Goal: Transaction & Acquisition: Purchase product/service

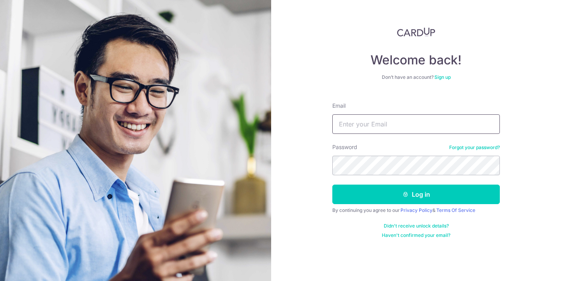
type input "sengkeongchem@gmail.com"
click at [416, 194] on button "Log in" at bounding box center [417, 193] width 168 height 19
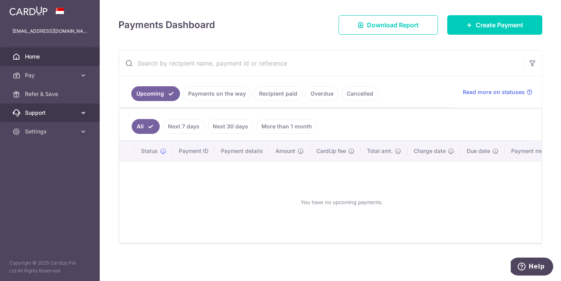
scroll to position [103, 0]
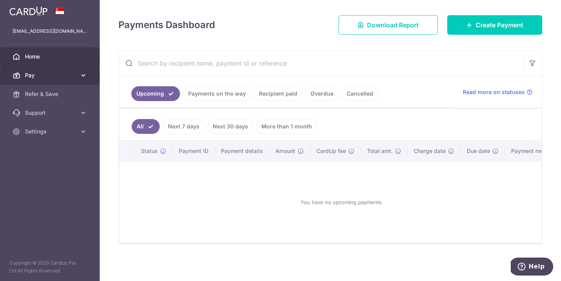
click at [84, 76] on icon at bounding box center [84, 75] width 8 height 8
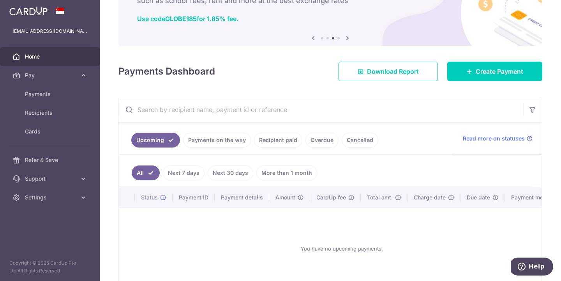
scroll to position [55, 0]
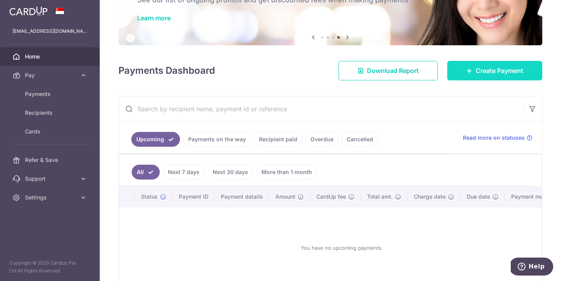
click at [510, 75] on span "Create Payment" at bounding box center [500, 70] width 48 height 9
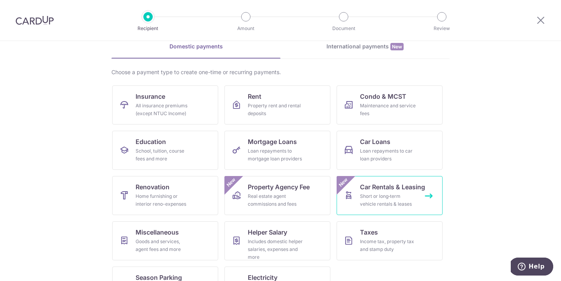
scroll to position [38, 0]
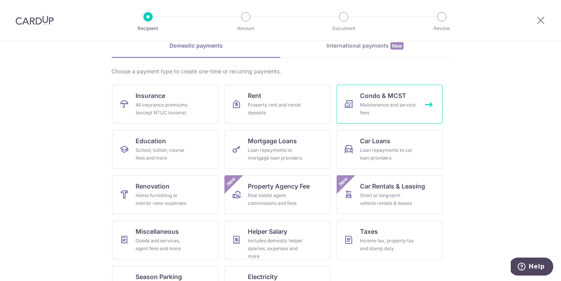
click at [382, 109] on div "Maintenance and service fees" at bounding box center [388, 109] width 56 height 16
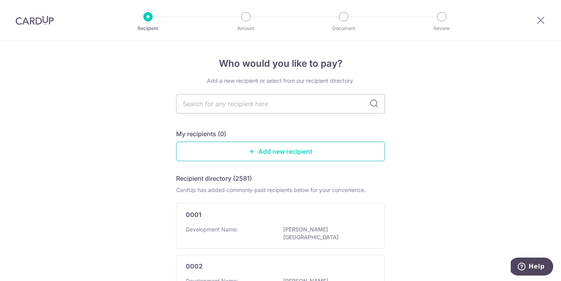
click at [263, 150] on link "Add new recipient" at bounding box center [280, 151] width 209 height 19
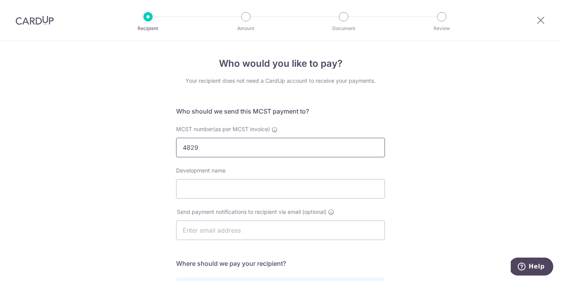
type input "4829"
click at [145, 180] on div "Who would you like to pay? Your recipient does not need a CardUp account to rec…" at bounding box center [280, 247] width 561 height 412
type input "Jadescape"
click at [93, 197] on div "Who would you like to pay? Your recipient does not need a CardUp account to rec…" at bounding box center [280, 247] width 561 height 412
paste input "[PERSON_NAME][EMAIL_ADDRESS][DOMAIN_NAME]"
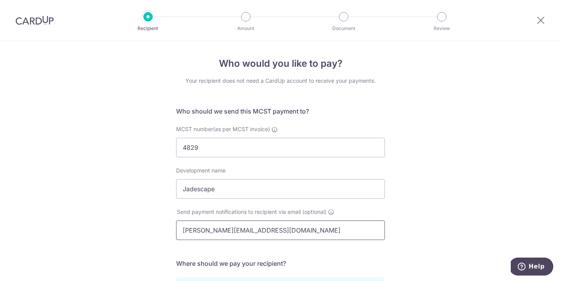
type input "[PERSON_NAME][EMAIL_ADDRESS][DOMAIN_NAME]"
click at [117, 227] on div "Who would you like to pay? Your recipient does not need a CardUp account to rec…" at bounding box center [280, 247] width 561 height 412
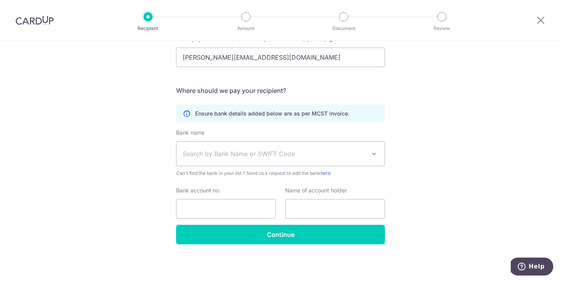
scroll to position [173, 0]
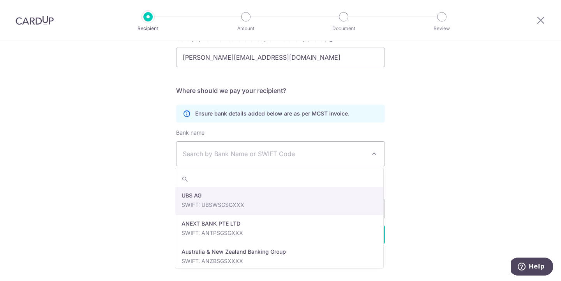
click at [218, 143] on span "Search by Bank Name or SWIFT Code" at bounding box center [281, 154] width 208 height 24
type input "UOB"
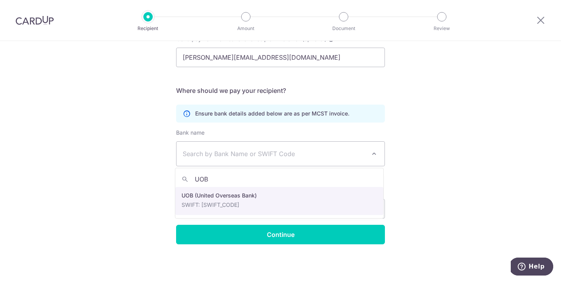
select select "18"
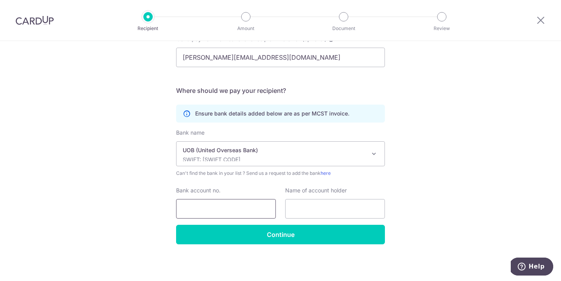
click at [241, 205] on input "Bank account no." at bounding box center [226, 208] width 100 height 19
paste input "772-308-123-1"
click at [150, 218] on div "Who would you like to pay? Your recipient does not need a CardUp account to rec…" at bounding box center [280, 74] width 561 height 412
click at [196, 208] on input "772-308-123-1" at bounding box center [226, 208] width 100 height 19
type input "7723081231"
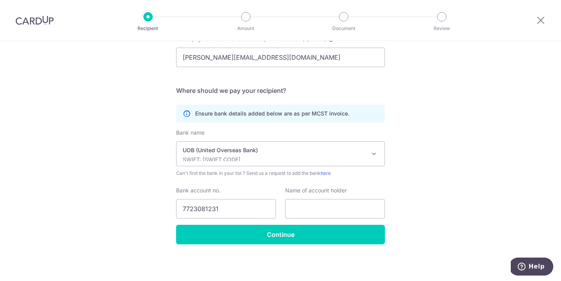
click at [98, 198] on div "Who would you like to pay? Your recipient does not need a CardUp account to rec…" at bounding box center [280, 74] width 561 height 412
paste input "MCST 4829"
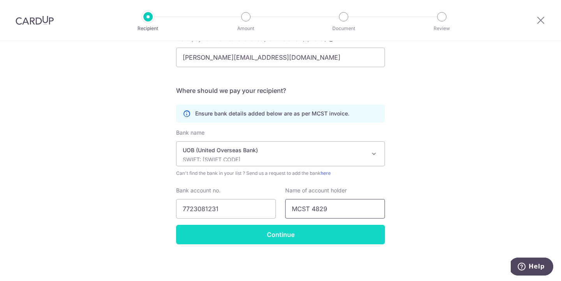
type input "MCST 4829"
click at [323, 235] on input "Continue" at bounding box center [280, 234] width 209 height 19
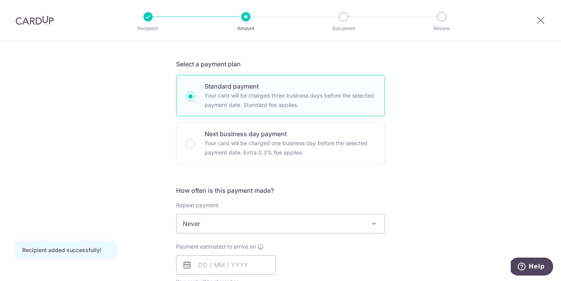
scroll to position [170, 0]
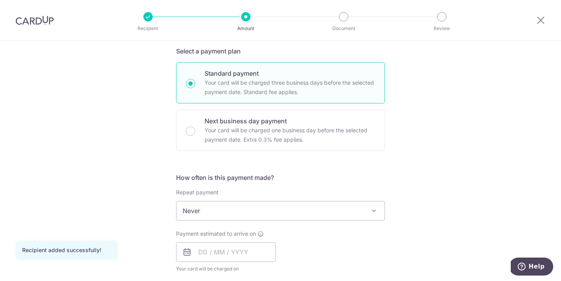
click at [273, 215] on span "Never" at bounding box center [281, 210] width 208 height 19
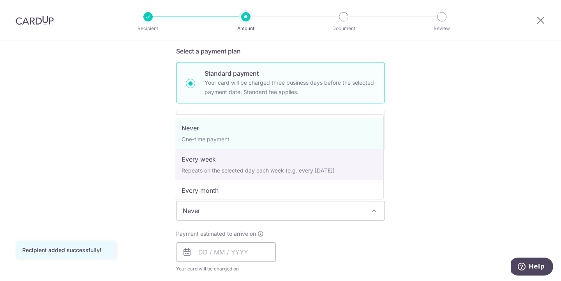
select select "2"
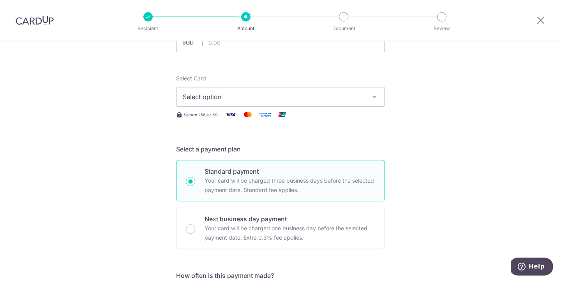
scroll to position [55, 0]
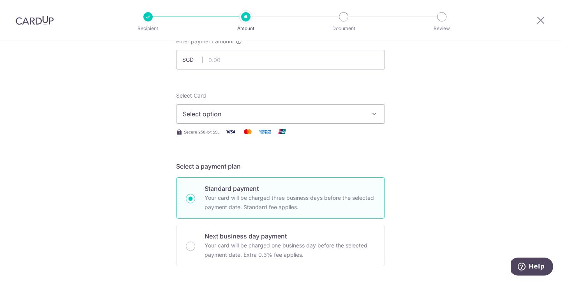
click at [212, 111] on span "Select option" at bounding box center [274, 113] width 182 height 9
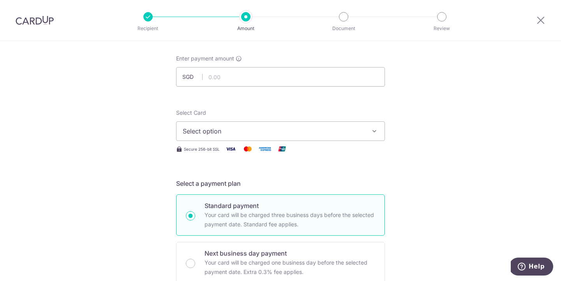
scroll to position [20, 0]
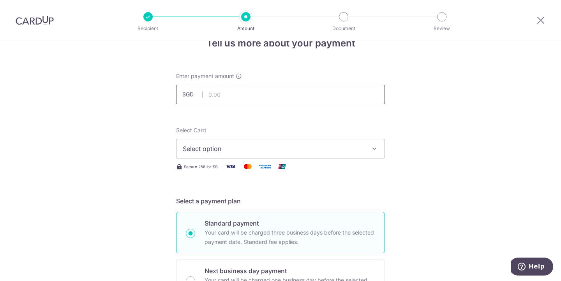
click at [284, 96] on input "text" at bounding box center [280, 94] width 209 height 19
type input "547.99"
click at [210, 143] on button "Select option" at bounding box center [280, 148] width 209 height 19
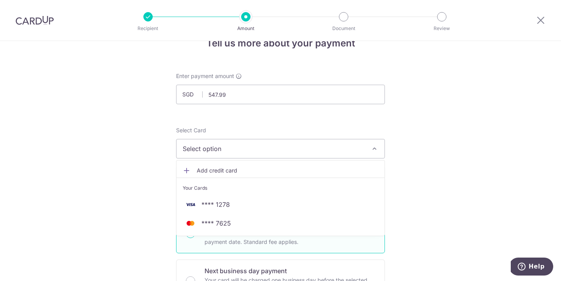
click at [219, 170] on span "Add credit card" at bounding box center [288, 170] width 182 height 8
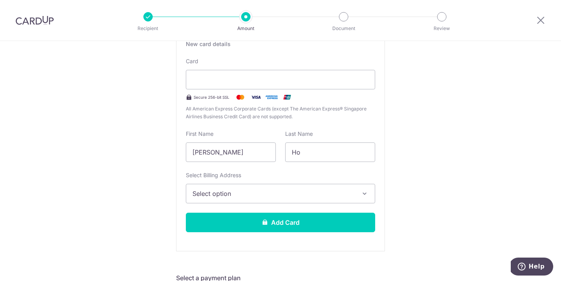
scroll to position [195, 0]
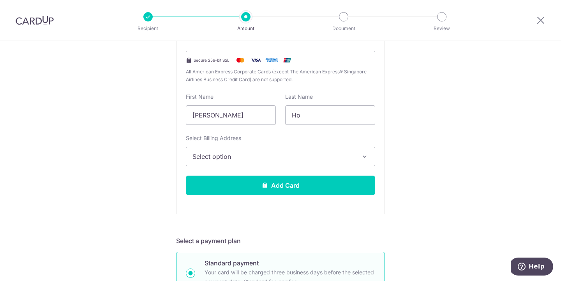
click at [226, 160] on span "Select option" at bounding box center [274, 156] width 162 height 9
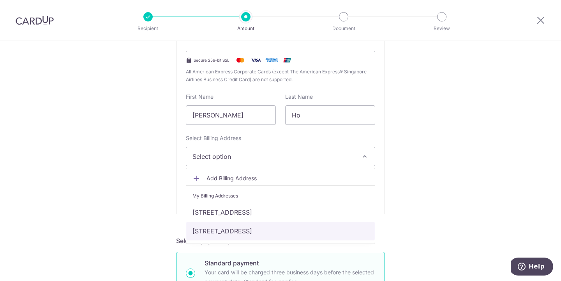
click at [244, 233] on link "[STREET_ADDRESS]" at bounding box center [280, 230] width 189 height 19
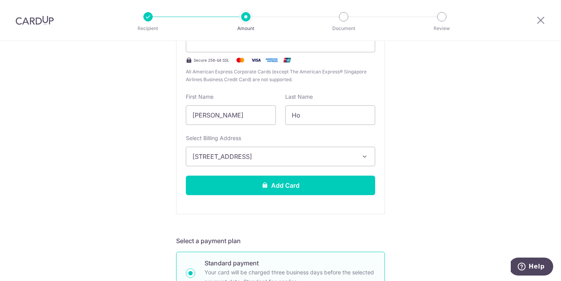
click at [235, 160] on span "[STREET_ADDRESS]" at bounding box center [274, 156] width 162 height 9
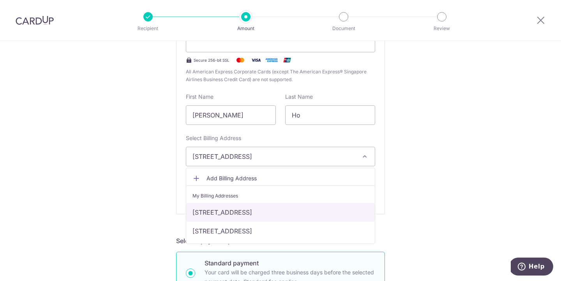
click at [238, 210] on link "[STREET_ADDRESS]" at bounding box center [280, 212] width 189 height 19
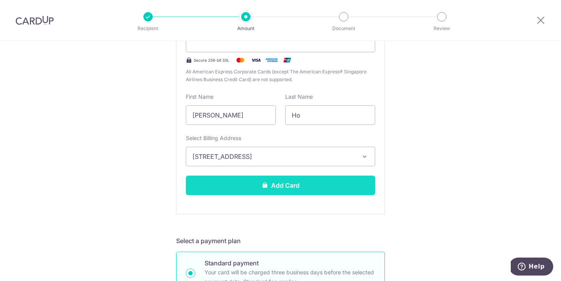
click at [237, 191] on button "Add Card" at bounding box center [280, 184] width 189 height 19
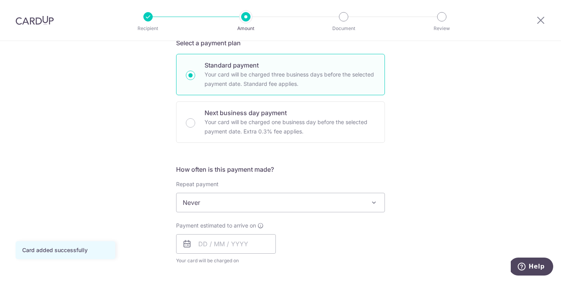
scroll to position [196, 0]
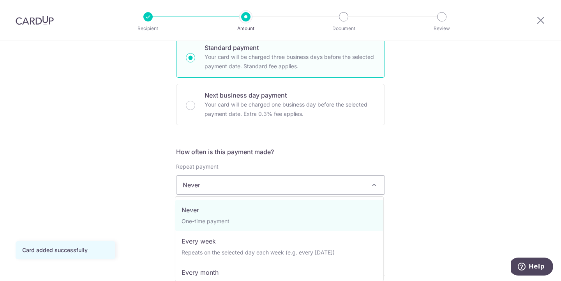
click at [235, 191] on span "Never" at bounding box center [281, 184] width 208 height 19
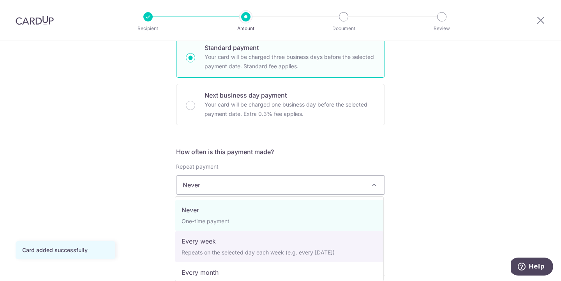
select select "2"
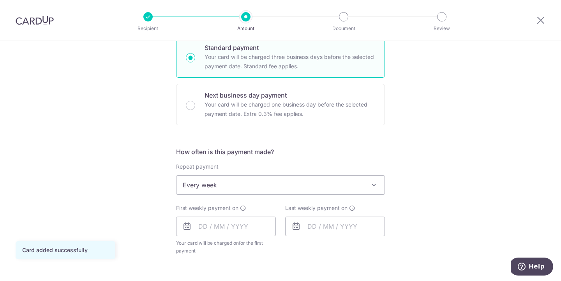
scroll to position [198, 0]
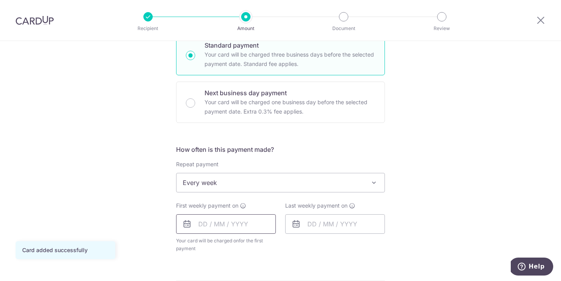
click at [231, 223] on input "text" at bounding box center [226, 223] width 100 height 19
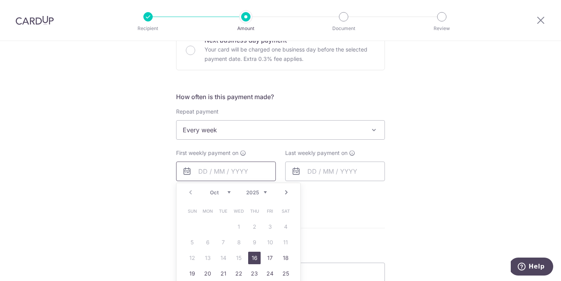
scroll to position [252, 0]
click at [253, 254] on link "16" at bounding box center [254, 256] width 12 height 12
type input "[DATE]"
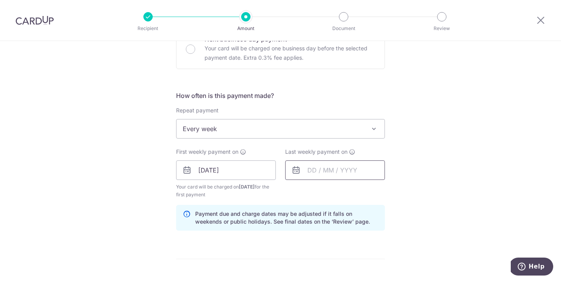
click at [302, 173] on input "text" at bounding box center [335, 169] width 100 height 19
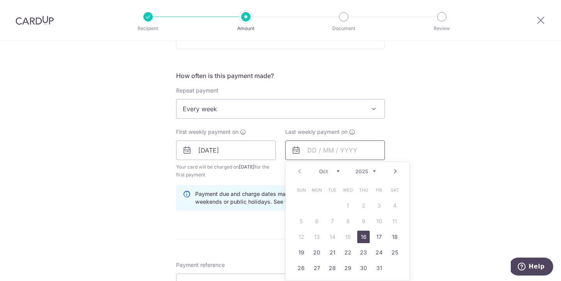
scroll to position [288, 0]
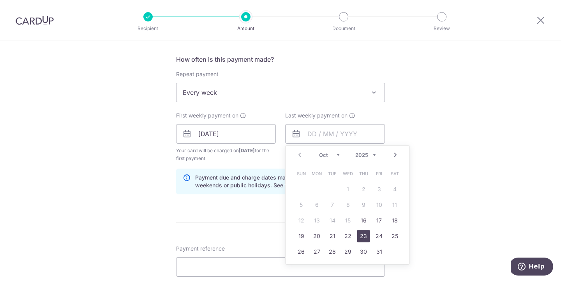
click at [364, 236] on link "23" at bounding box center [364, 236] width 12 height 12
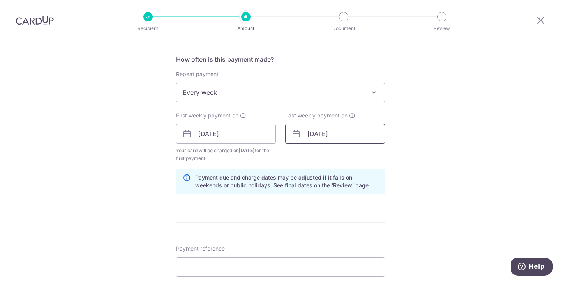
click at [311, 133] on input "[DATE]" at bounding box center [335, 133] width 100 height 19
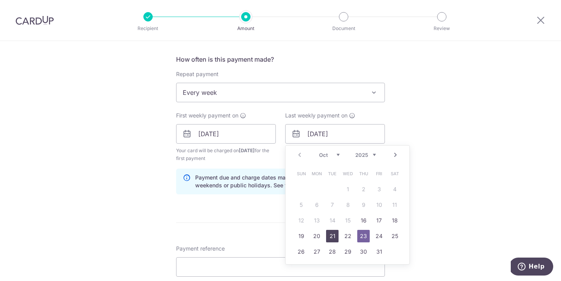
click at [333, 233] on link "21" at bounding box center [332, 236] width 12 height 12
type input "21/10/2025"
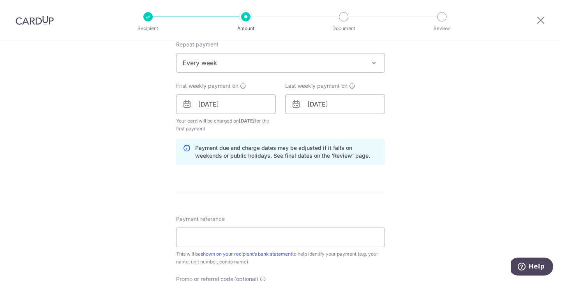
scroll to position [334, 0]
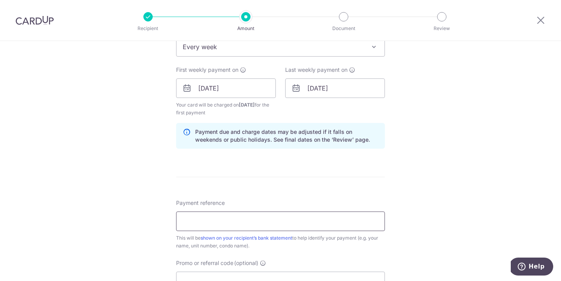
click at [221, 223] on input "Payment reference" at bounding box center [280, 220] width 209 height 19
paste input "6#13-22"
type input "6#13-22"
click at [131, 212] on div "Tell us more about your payment Enter payment amount SGD 547.99 547.99 Card add…" at bounding box center [280, 79] width 561 height 745
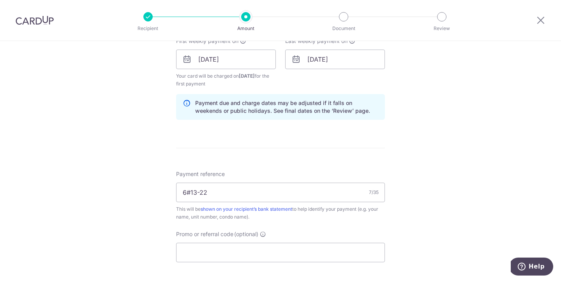
scroll to position [404, 0]
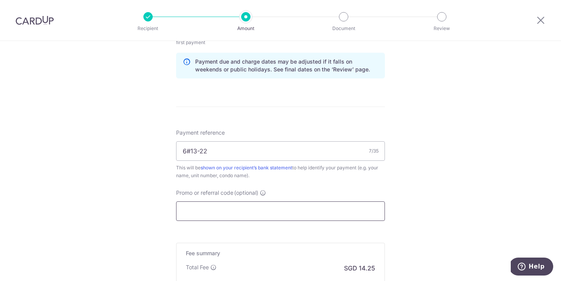
click at [184, 210] on input "Promo or referral code (optional)" at bounding box center [280, 210] width 209 height 19
paste input "3HOME25R"
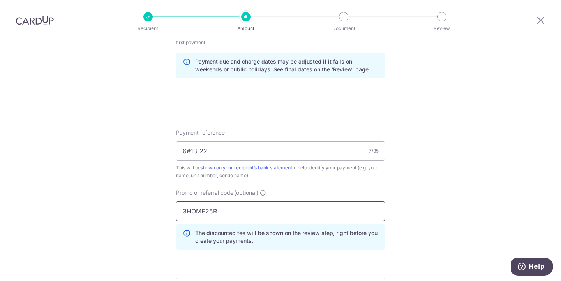
type input "3HOME25R"
click at [127, 208] on div "Tell us more about your payment Enter payment amount SGD 547.99 547.99 Card add…" at bounding box center [280, 27] width 561 height 780
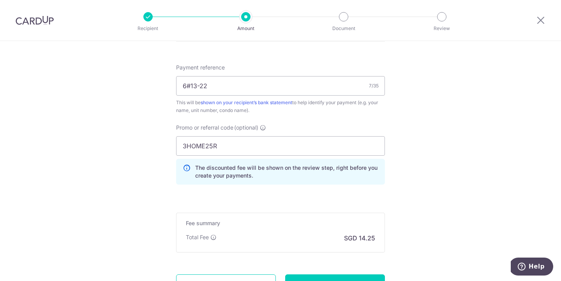
scroll to position [519, 0]
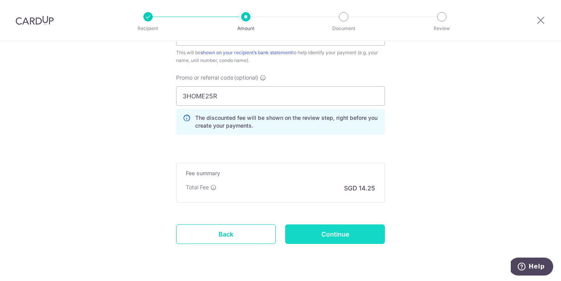
click at [347, 238] on input "Continue" at bounding box center [335, 233] width 100 height 19
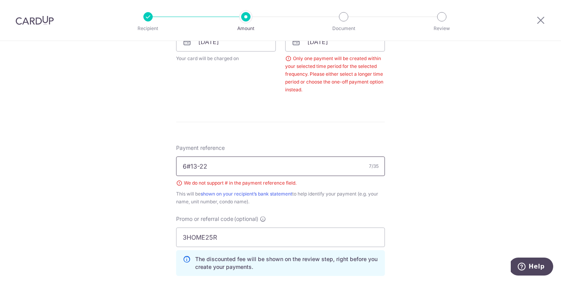
click at [190, 168] on input "6#13-22" at bounding box center [280, 165] width 209 height 19
click at [228, 168] on input "6#13-22" at bounding box center [280, 165] width 209 height 19
type input "061322"
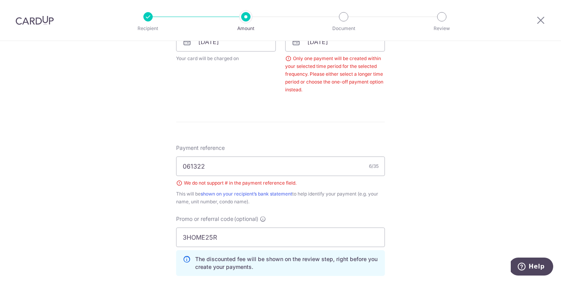
click at [158, 143] on div "Tell us more about your payment Enter payment amount SGD 547.99 547.99 Select C…" at bounding box center [280, 52] width 561 height 782
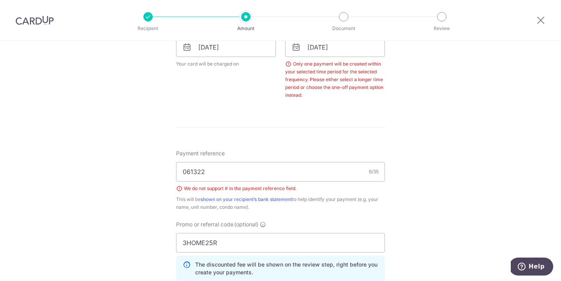
scroll to position [368, 0]
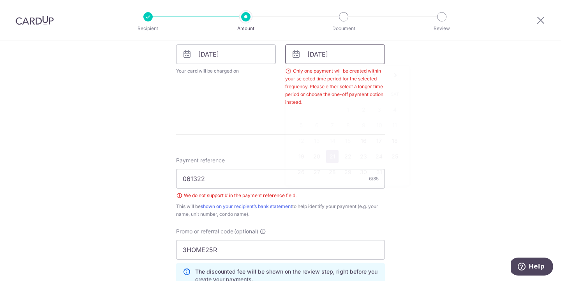
click at [329, 60] on input "[DATE]" at bounding box center [335, 53] width 100 height 19
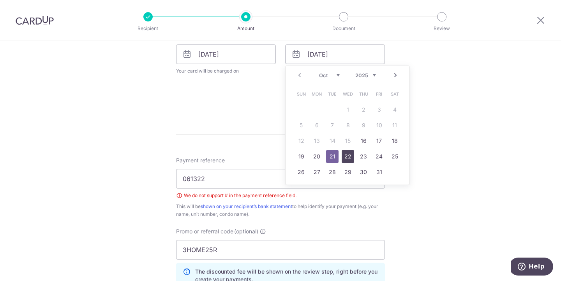
click at [347, 155] on link "22" at bounding box center [348, 156] width 12 height 12
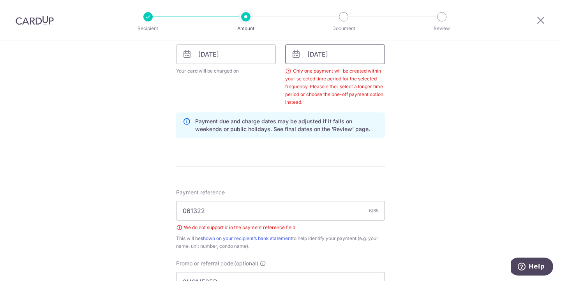
click at [354, 53] on input "22/10/2025" at bounding box center [335, 53] width 100 height 19
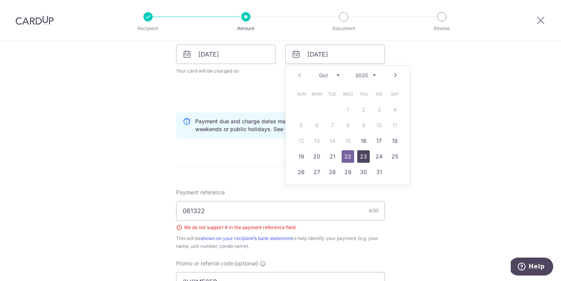
click at [359, 150] on link "23" at bounding box center [364, 156] width 12 height 12
type input "23/10/2025"
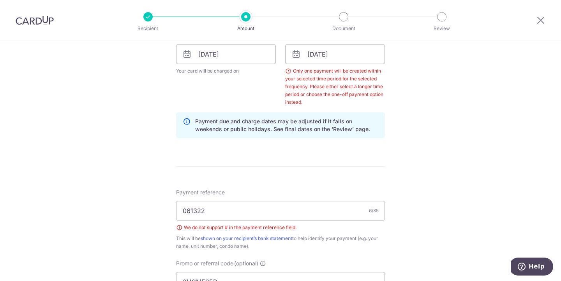
click at [443, 123] on div "Tell us more about your payment Enter payment amount SGD 547.99 547.99 Select C…" at bounding box center [280, 80] width 561 height 814
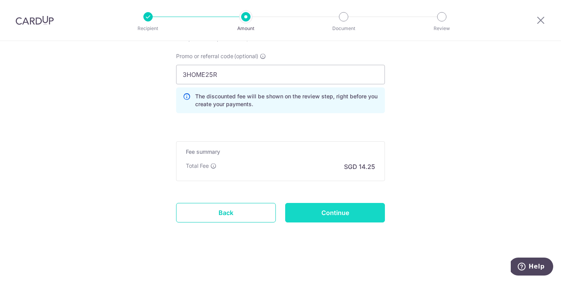
scroll to position [575, 0]
click at [344, 214] on input "Continue" at bounding box center [335, 212] width 100 height 19
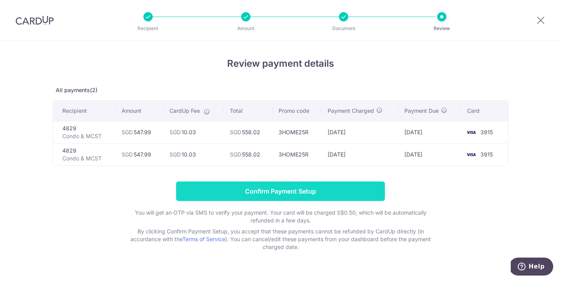
click at [278, 184] on input "Confirm Payment Setup" at bounding box center [280, 190] width 209 height 19
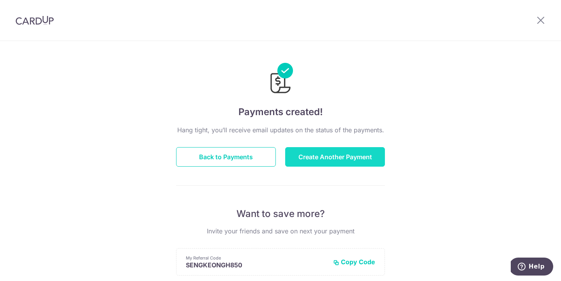
click at [362, 160] on button "Create Another Payment" at bounding box center [335, 156] width 100 height 19
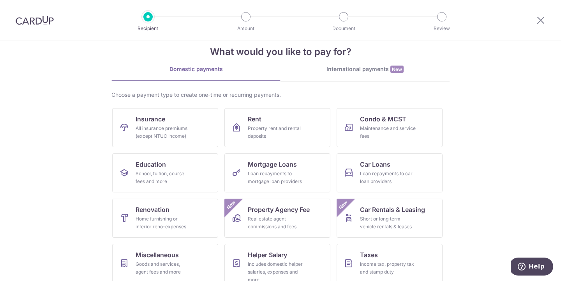
scroll to position [16, 0]
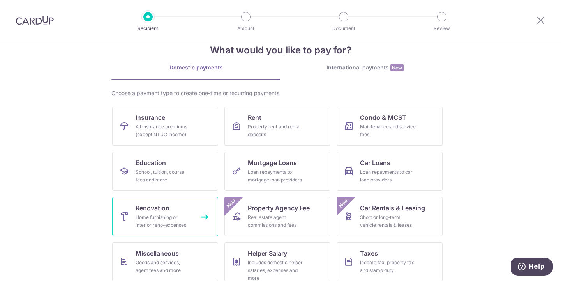
click at [165, 206] on span "Renovation" at bounding box center [153, 207] width 34 height 9
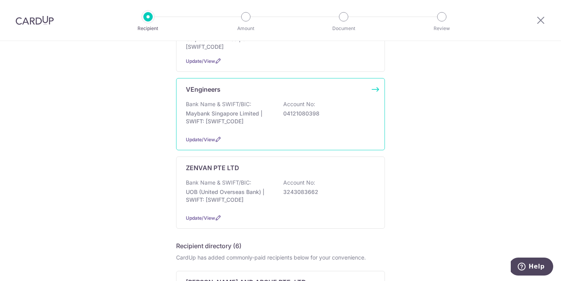
scroll to position [273, 0]
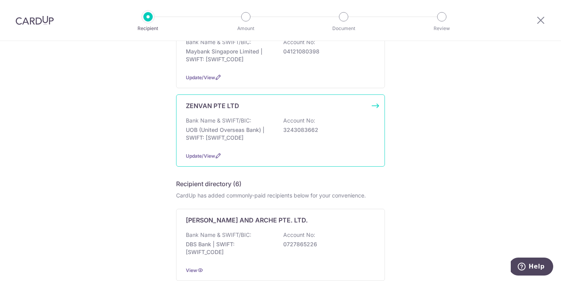
click at [236, 128] on p "UOB (United Overseas Bank) | SWIFT: UOVBSGSGXXX" at bounding box center [229, 134] width 87 height 16
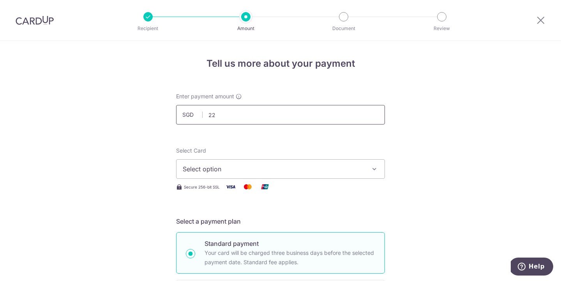
type input "2"
type input "12,000.00"
click at [212, 171] on span "Select option" at bounding box center [274, 168] width 182 height 9
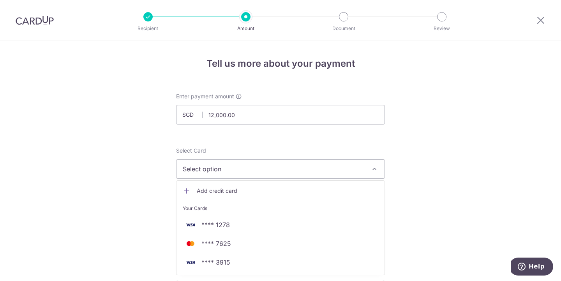
scroll to position [18, 0]
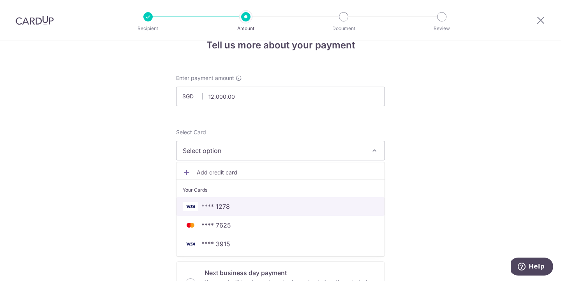
click at [225, 208] on span "**** 1278" at bounding box center [216, 206] width 28 height 9
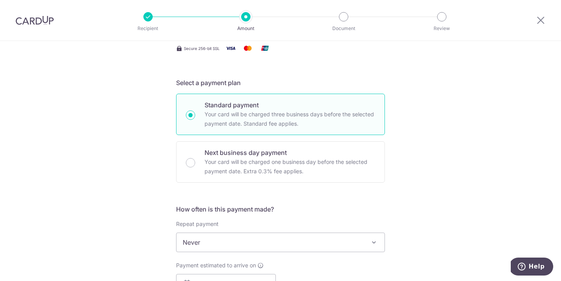
scroll to position [153, 0]
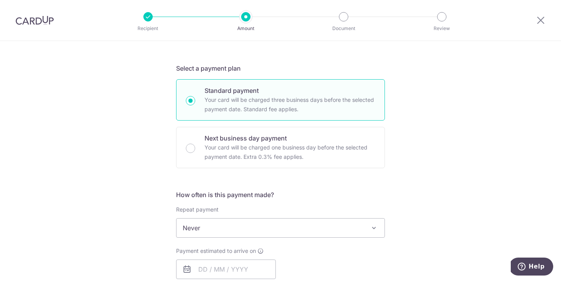
click at [243, 224] on span "Never" at bounding box center [281, 227] width 208 height 19
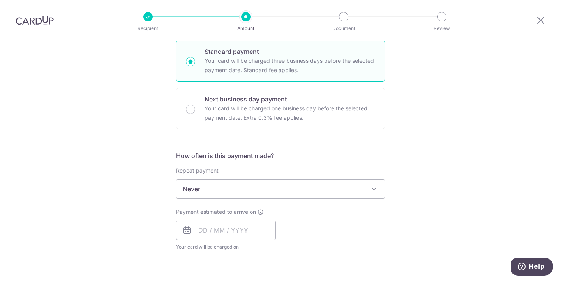
scroll to position [227, 0]
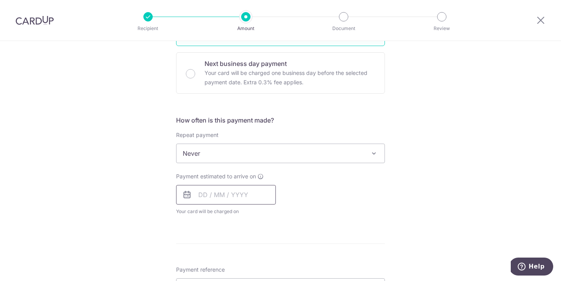
click at [232, 191] on input "text" at bounding box center [226, 194] width 100 height 19
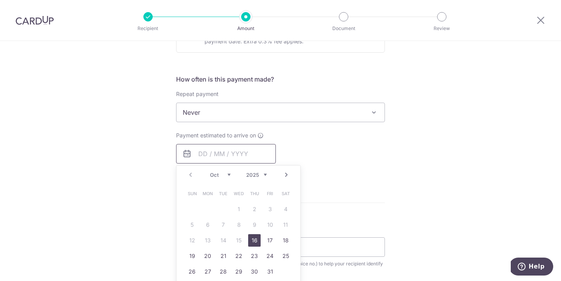
scroll to position [324, 0]
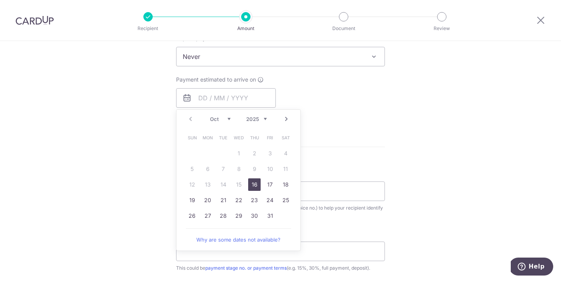
click at [252, 180] on link "16" at bounding box center [254, 184] width 12 height 12
type input "16/10/2025"
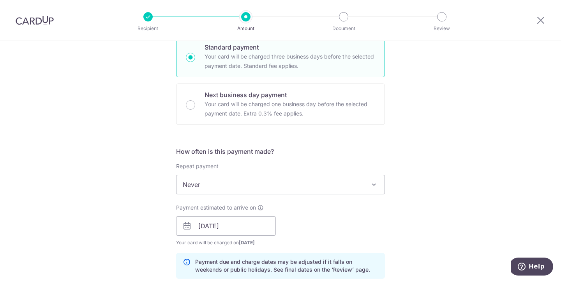
scroll to position [277, 0]
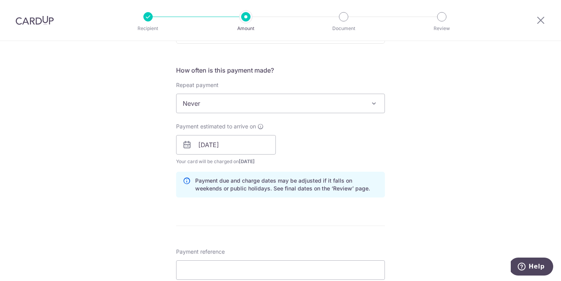
click at [223, 101] on span "Never" at bounding box center [281, 103] width 208 height 19
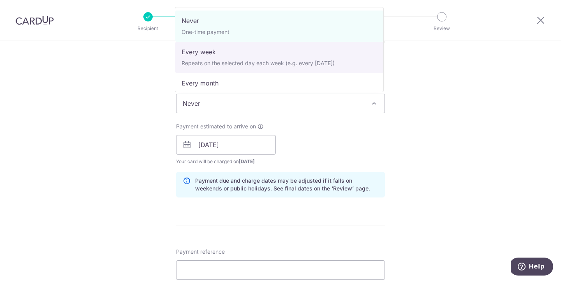
select select "2"
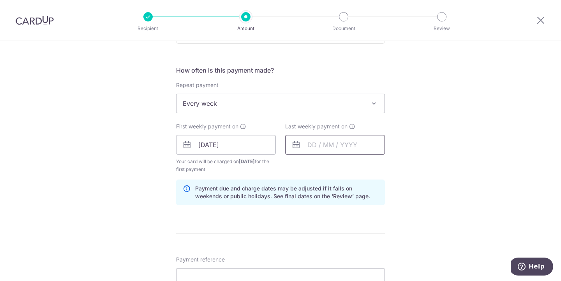
click at [334, 149] on input "text" at bounding box center [335, 144] width 100 height 19
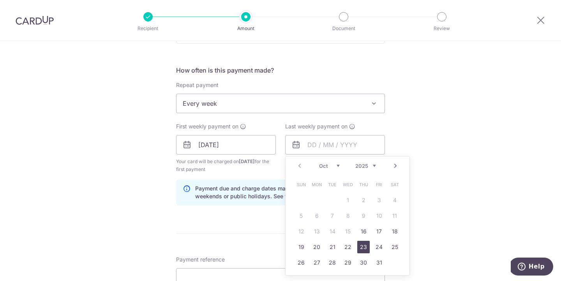
click at [363, 243] on link "23" at bounding box center [364, 247] width 12 height 12
type input "[DATE]"
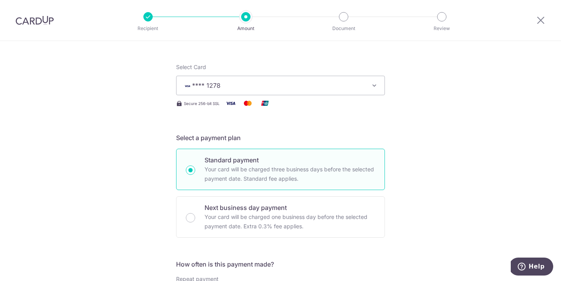
scroll to position [46, 0]
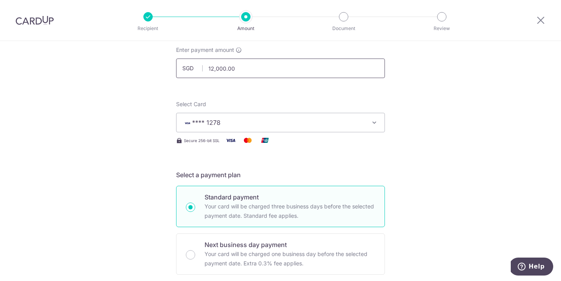
click at [248, 67] on input "12,000.00" at bounding box center [280, 67] width 209 height 19
click at [223, 68] on input "60,000.00" at bounding box center [280, 67] width 209 height 19
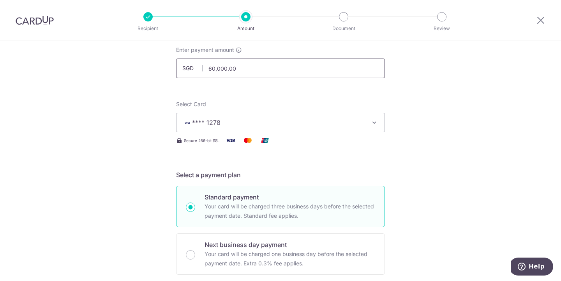
click at [223, 68] on input "60,000.00" at bounding box center [280, 67] width 209 height 19
type input "6"
type input "12,000.00"
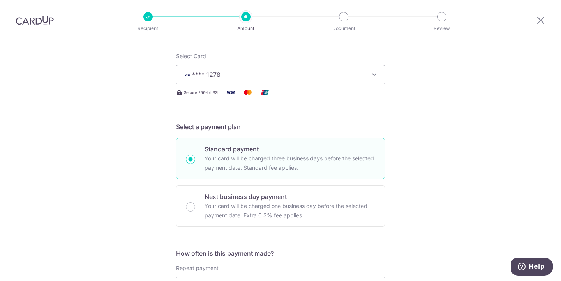
scroll to position [149, 0]
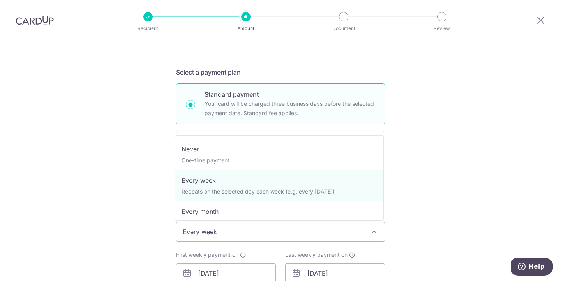
click at [215, 232] on span "Every week" at bounding box center [281, 231] width 208 height 19
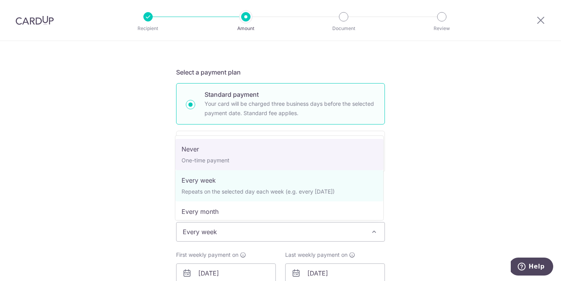
select select "1"
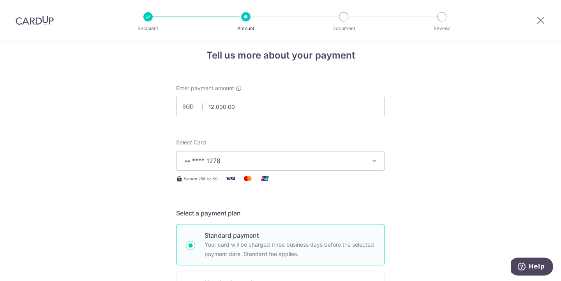
scroll to position [9, 0]
click at [249, 108] on input "12,000.00" at bounding box center [280, 105] width 209 height 19
click at [217, 105] on input "12,000.00" at bounding box center [280, 105] width 209 height 19
type input "6,000.00"
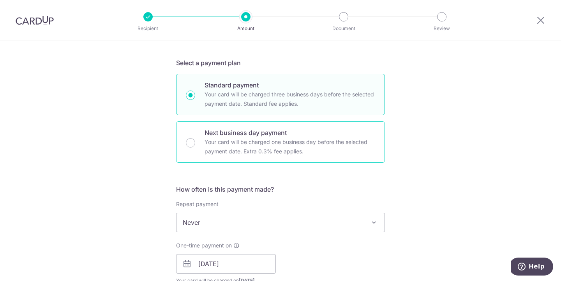
scroll to position [227, 0]
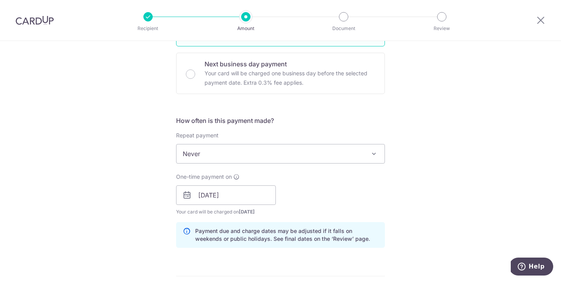
click at [206, 147] on span "Never" at bounding box center [281, 153] width 208 height 19
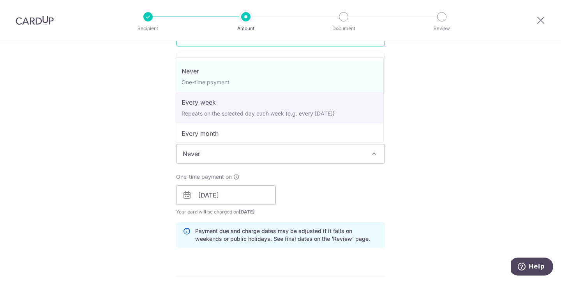
select select "2"
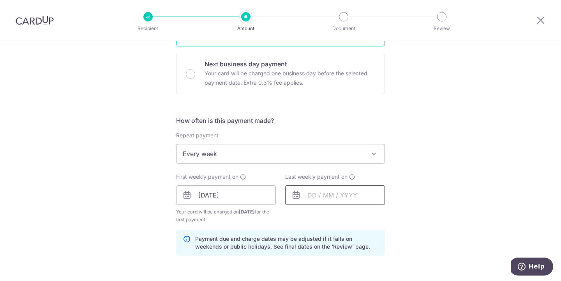
click at [326, 194] on input "text" at bounding box center [335, 194] width 100 height 19
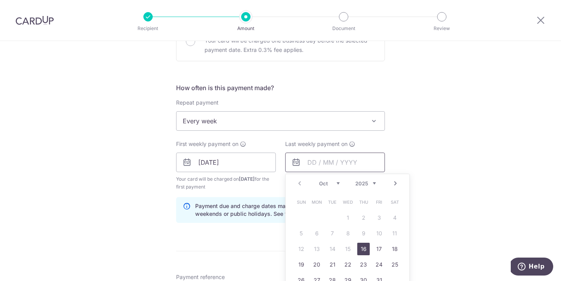
scroll to position [263, 0]
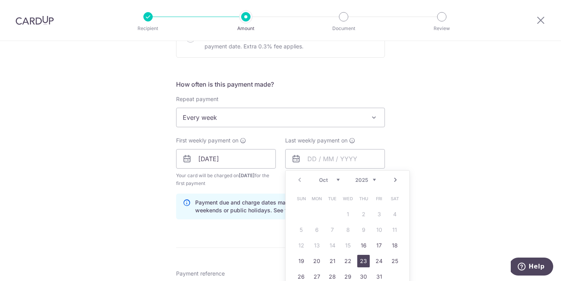
click at [363, 259] on link "23" at bounding box center [364, 261] width 12 height 12
type input "[DATE]"
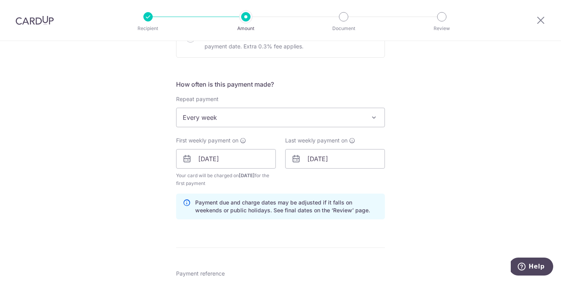
click at [432, 212] on div "Tell us more about your payment Enter payment amount SGD 6,000.00 6000.00 Selec…" at bounding box center [280, 176] width 561 height 797
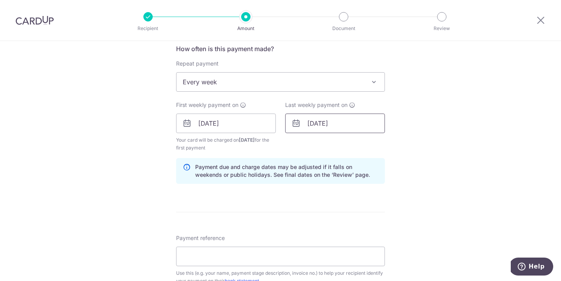
scroll to position [334, 0]
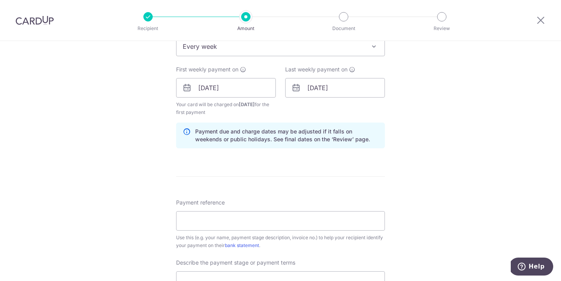
click at [235, 50] on span "Every week" at bounding box center [281, 46] width 208 height 19
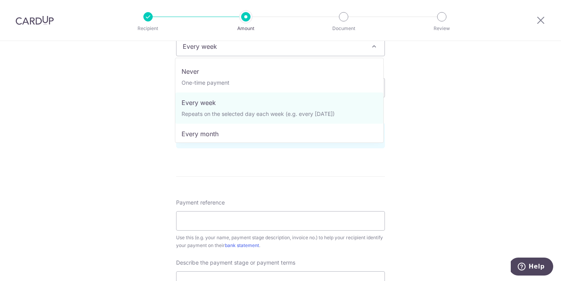
click at [127, 124] on div "Tell us more about your payment Enter payment amount SGD 6,000.00 6000.00 Selec…" at bounding box center [280, 105] width 561 height 797
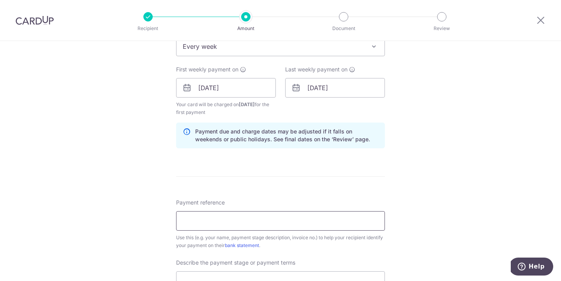
click at [215, 217] on input "Payment reference" at bounding box center [280, 220] width 209 height 19
paste input "ZV17347"
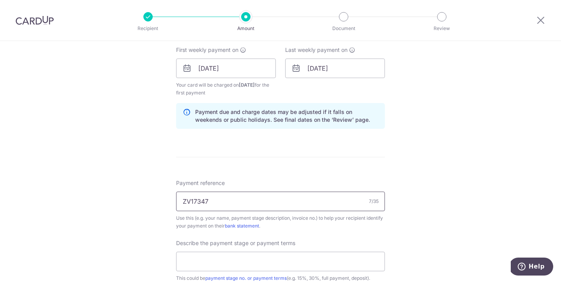
scroll to position [377, 0]
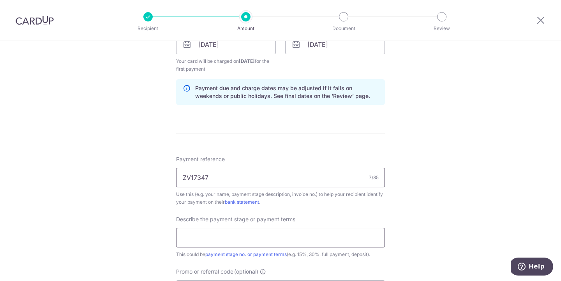
type input "ZV17347"
click at [276, 236] on input "text" at bounding box center [280, 237] width 209 height 19
type input "Progress claim 7"
click at [99, 206] on div "Tell us more about your payment Enter payment amount SGD 6,000.00 6000.00 Selec…" at bounding box center [280, 62] width 561 height 797
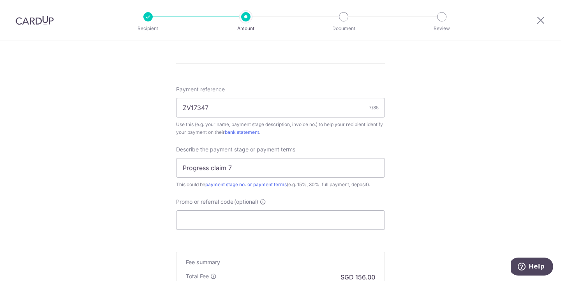
scroll to position [456, 0]
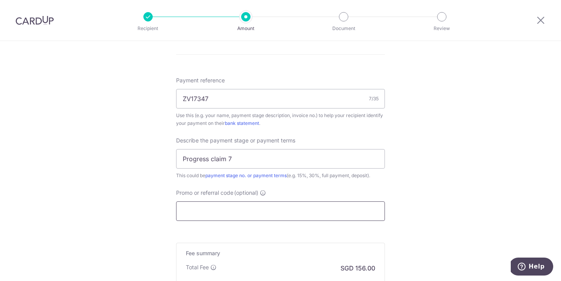
click at [258, 209] on input "Promo or referral code (optional)" at bounding box center [280, 210] width 209 height 19
paste input "OCBC18"
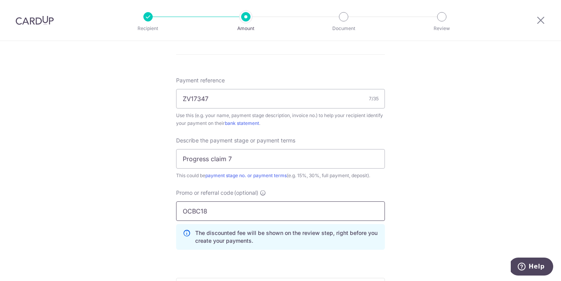
type input "OCBC18"
click at [99, 179] on div "Tell us more about your payment Enter payment amount SGD 6,000.00 6000.00 Selec…" at bounding box center [280, 1] width 561 height 832
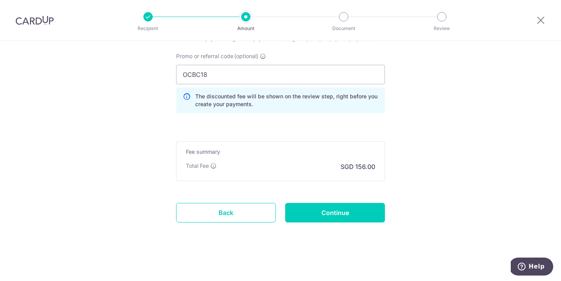
scroll to position [593, 0]
click at [329, 213] on input "Continue" at bounding box center [335, 212] width 100 height 19
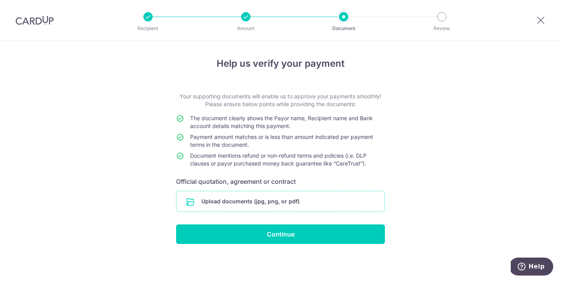
click at [290, 202] on input "file" at bounding box center [281, 201] width 208 height 20
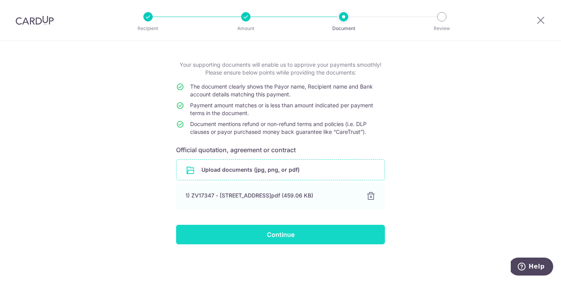
scroll to position [32, 0]
click at [283, 234] on input "Continue" at bounding box center [280, 234] width 209 height 19
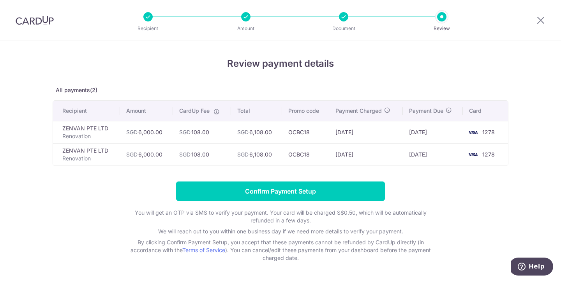
scroll to position [0, 0]
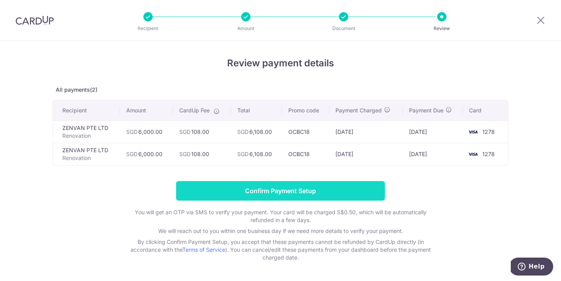
click at [294, 191] on input "Confirm Payment Setup" at bounding box center [280, 190] width 209 height 19
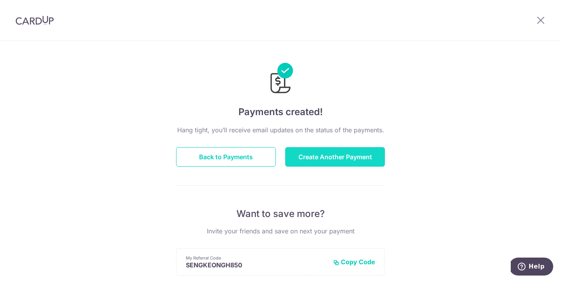
click at [311, 161] on button "Create Another Payment" at bounding box center [335, 156] width 100 height 19
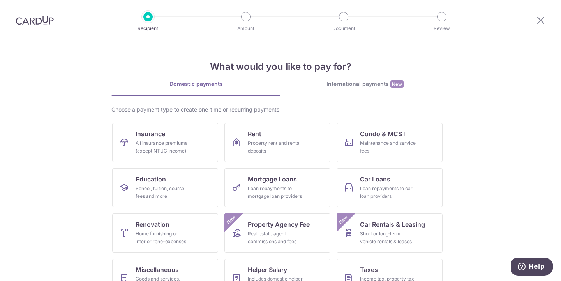
click at [40, 18] on img at bounding box center [35, 20] width 38 height 9
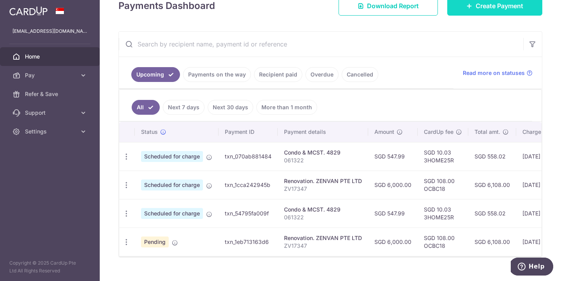
click at [503, 9] on span "Create Payment" at bounding box center [500, 5] width 48 height 9
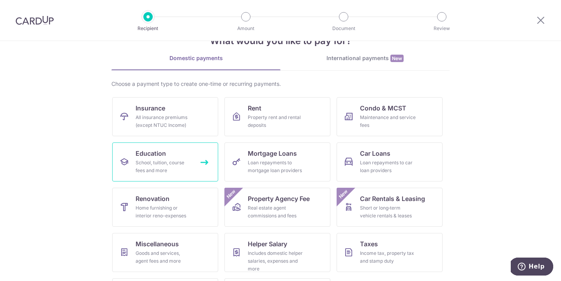
scroll to position [26, 0]
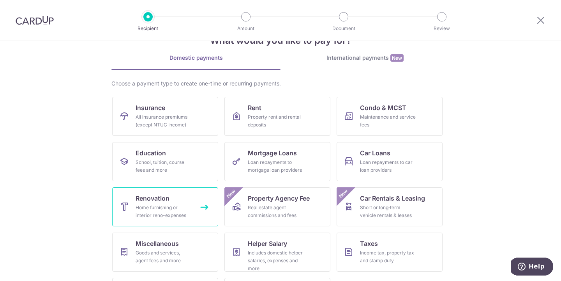
click at [200, 202] on link "Renovation Home furnishing or interior reno-expenses" at bounding box center [165, 206] width 106 height 39
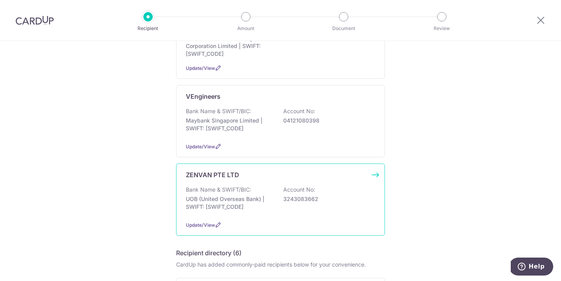
scroll to position [209, 0]
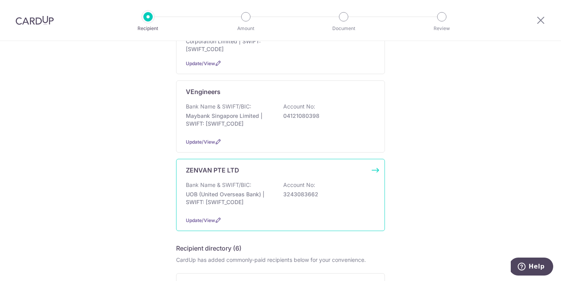
click at [229, 202] on p "UOB (United Overseas Bank) | SWIFT: [SWIFT_CODE]" at bounding box center [229, 198] width 87 height 16
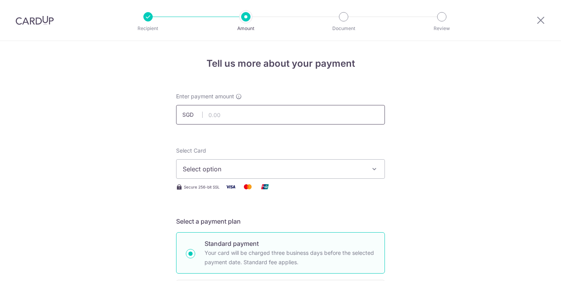
click at [221, 114] on input "text" at bounding box center [280, 114] width 209 height 19
type input "107,094.85"
click at [235, 170] on span "Select option" at bounding box center [274, 168] width 182 height 9
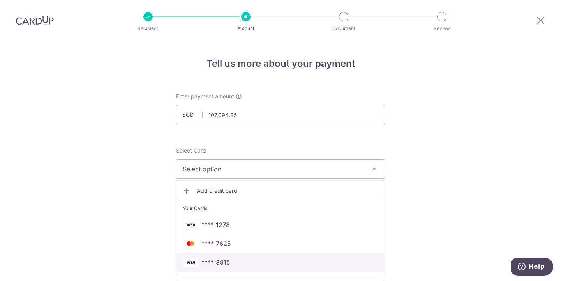
click at [231, 258] on span "**** 3915" at bounding box center [281, 261] width 196 height 9
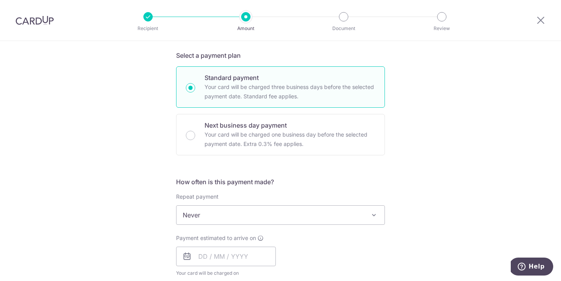
scroll to position [167, 0]
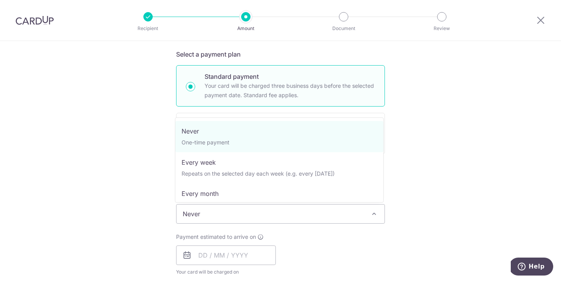
click at [210, 213] on span "Never" at bounding box center [281, 213] width 208 height 19
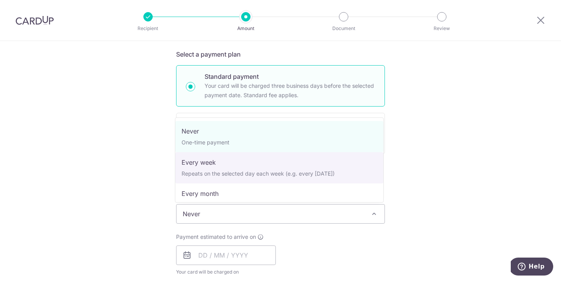
select select "2"
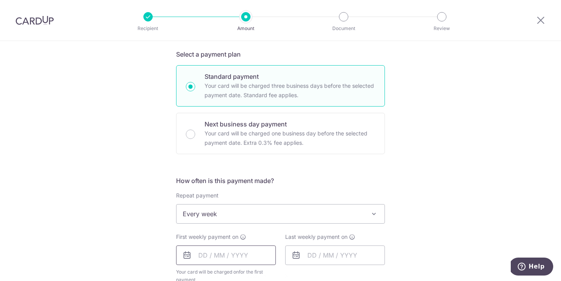
click at [207, 248] on input "text" at bounding box center [226, 254] width 100 height 19
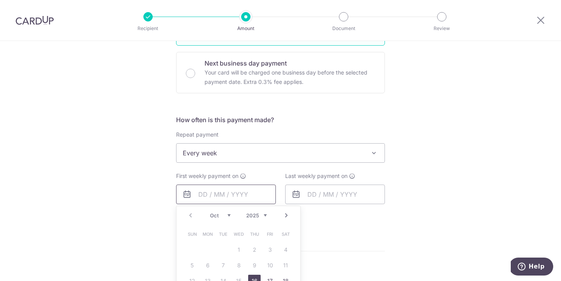
scroll to position [264, 0]
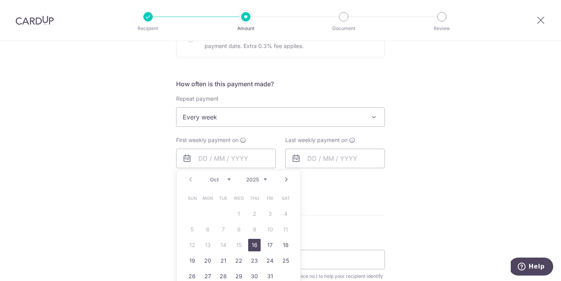
click at [252, 240] on link "16" at bounding box center [254, 245] width 12 height 12
type input "[DATE]"
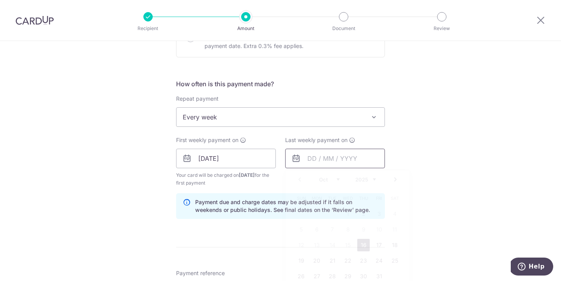
click at [320, 164] on input "text" at bounding box center [335, 158] width 100 height 19
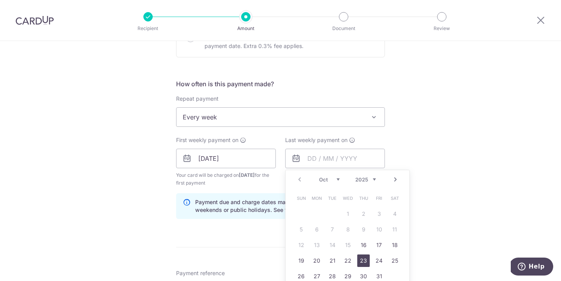
click at [368, 262] on link "23" at bounding box center [364, 260] width 12 height 12
type input "[DATE]"
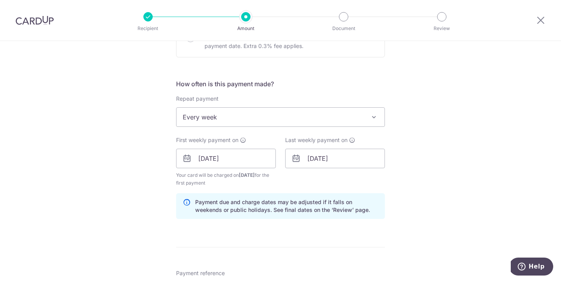
click at [270, 230] on form "Enter payment amount SGD 107,094.85 107094.85 Select Card **** 3915 Add credit …" at bounding box center [280, 183] width 209 height 709
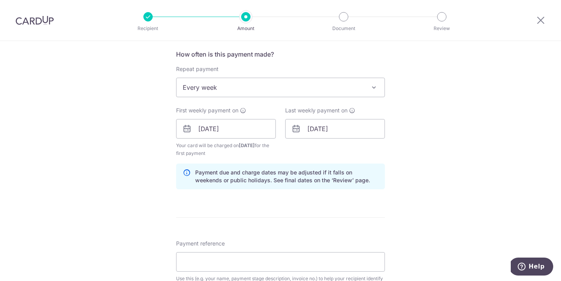
scroll to position [296, 0]
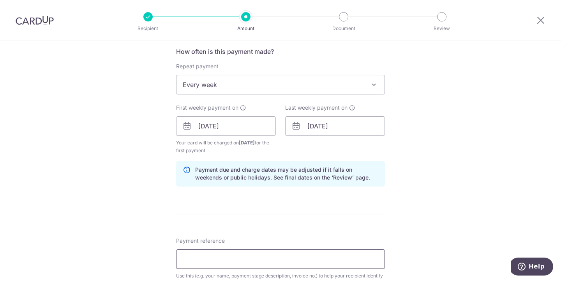
click at [199, 250] on input "Payment reference" at bounding box center [280, 258] width 209 height 19
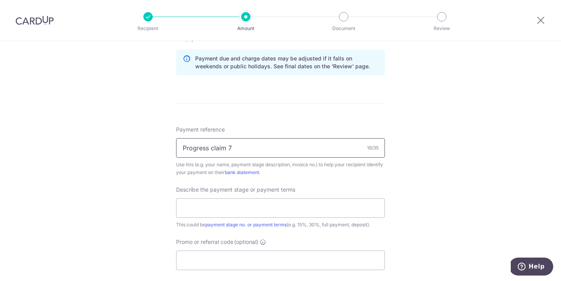
scroll to position [489, 0]
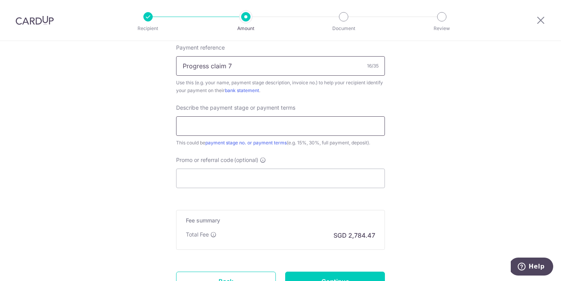
type input "Progress claim 7"
click at [253, 127] on input "text" at bounding box center [280, 125] width 209 height 19
click at [218, 65] on input "Progress claim 7" at bounding box center [280, 65] width 209 height 19
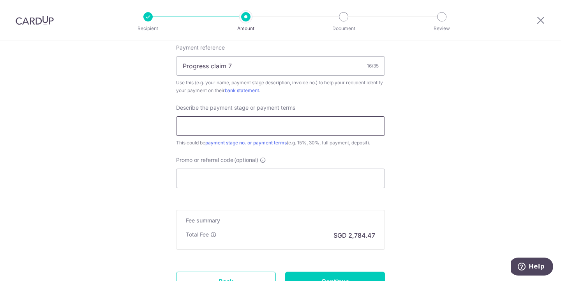
click at [218, 121] on input "text" at bounding box center [280, 125] width 209 height 19
paste input "Progress claim 7"
type input "Progress claim 7"
click at [238, 64] on input "Progress claim 7" at bounding box center [280, 65] width 209 height 19
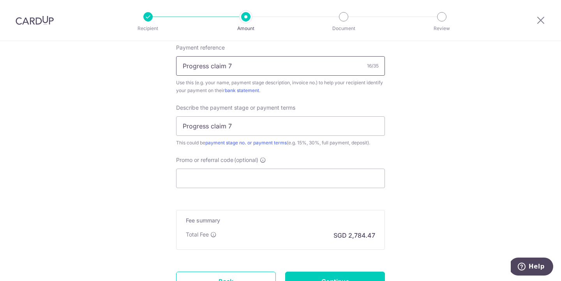
click at [238, 64] on input "Progress claim 7" at bounding box center [280, 65] width 209 height 19
paste input "ZV1734"
type input "ZV17347"
click at [244, 181] on input "Promo or referral code (optional)" at bounding box center [280, 177] width 209 height 19
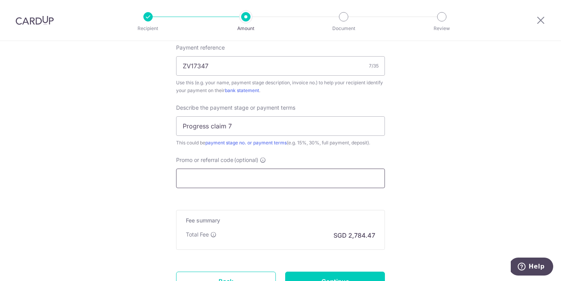
paste input "3HOME25R"
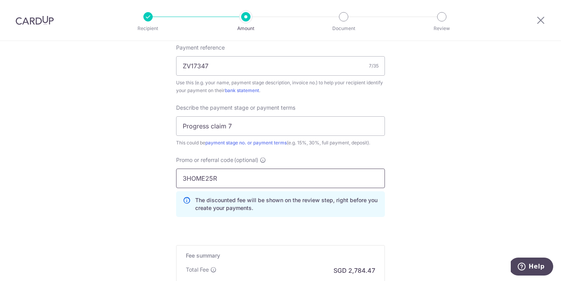
type input "3HOME25R"
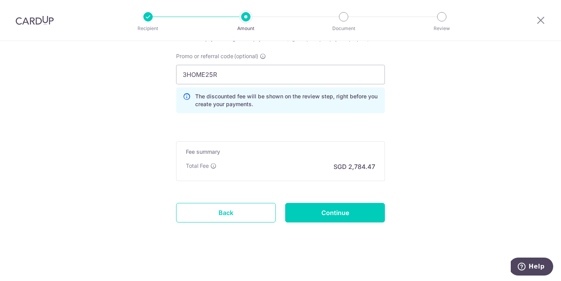
scroll to position [593, 0]
click at [342, 209] on input "Continue" at bounding box center [335, 212] width 100 height 19
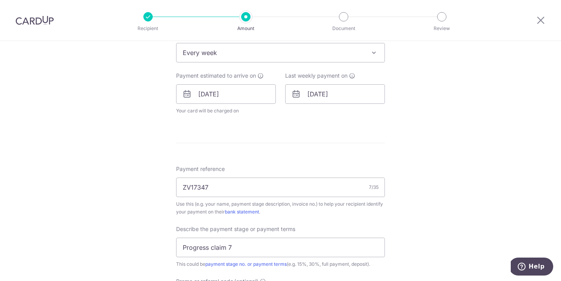
scroll to position [371, 0]
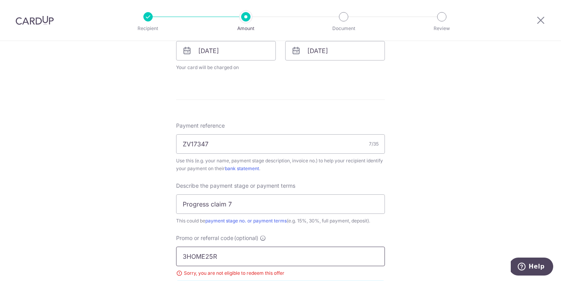
click at [230, 256] on input "3HOME25R" at bounding box center [280, 255] width 209 height 19
paste input "REC185"
type input "REC185"
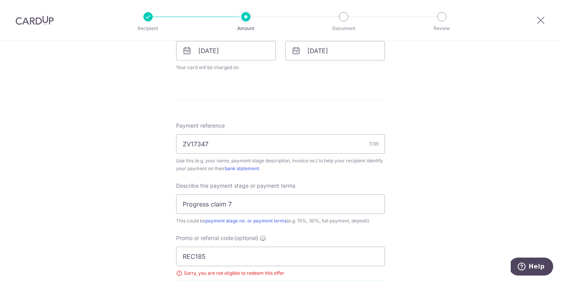
click at [149, 235] on div "Tell us more about your payment Enter payment amount SGD 107,094.85 107094.85 S…" at bounding box center [280, 72] width 561 height 804
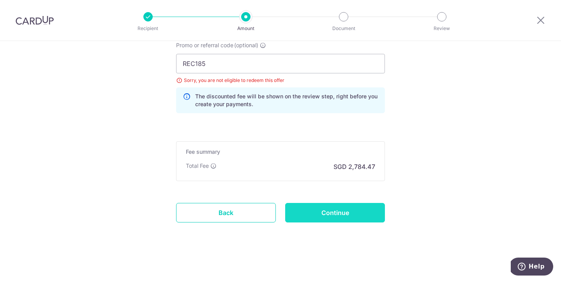
scroll to position [564, 0]
click at [329, 207] on input "Continue" at bounding box center [335, 212] width 100 height 19
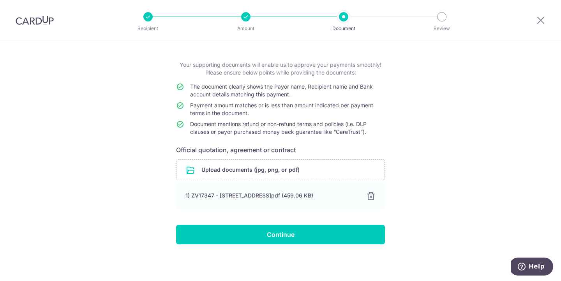
scroll to position [32, 0]
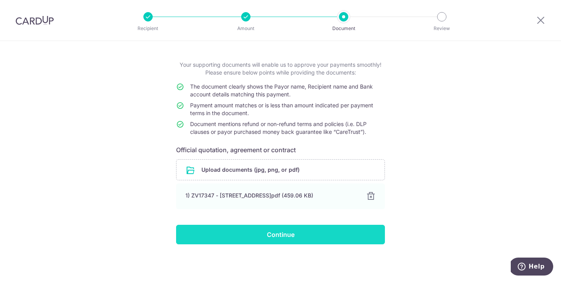
click at [261, 227] on input "Continue" at bounding box center [280, 234] width 209 height 19
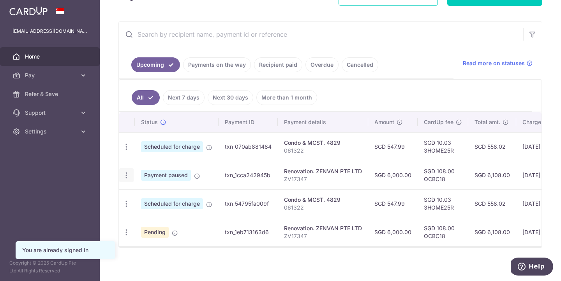
click at [129, 178] on icon "button" at bounding box center [126, 175] width 8 height 8
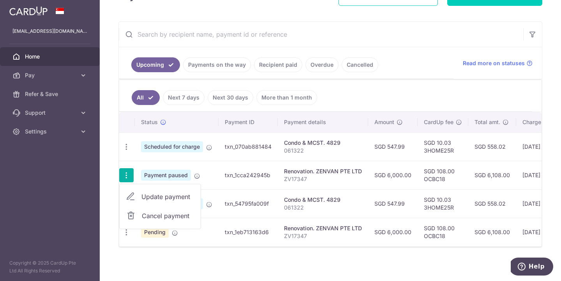
click at [162, 215] on span "Cancel payment" at bounding box center [168, 215] width 52 height 9
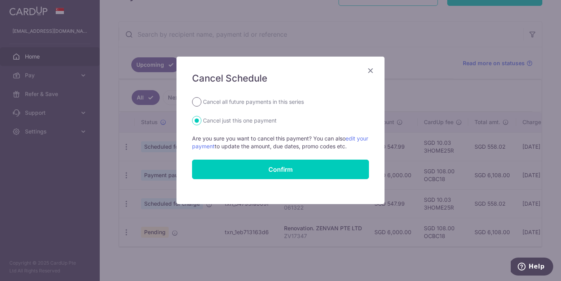
click at [198, 101] on input "Cancel all future payments in this series" at bounding box center [196, 101] width 9 height 9
radio input "true"
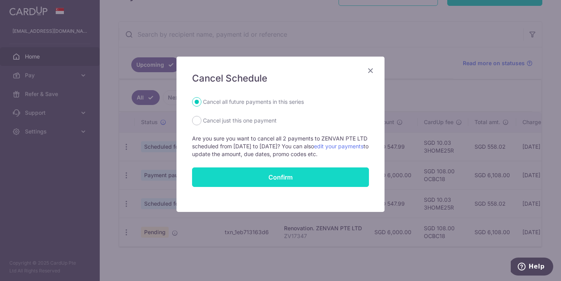
click at [227, 173] on button "Confirm" at bounding box center [280, 176] width 177 height 19
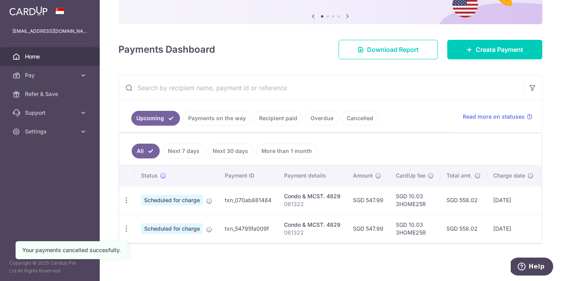
scroll to position [78, 0]
click at [127, 198] on icon "button" at bounding box center [126, 200] width 8 height 8
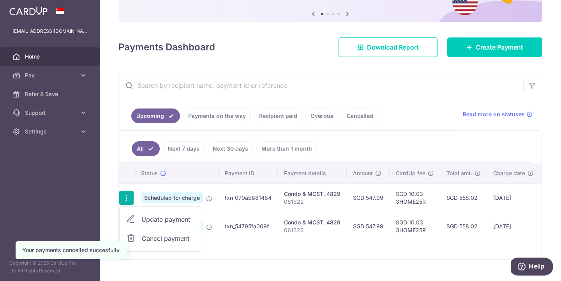
click at [170, 238] on span "Cancel payment" at bounding box center [168, 238] width 52 height 9
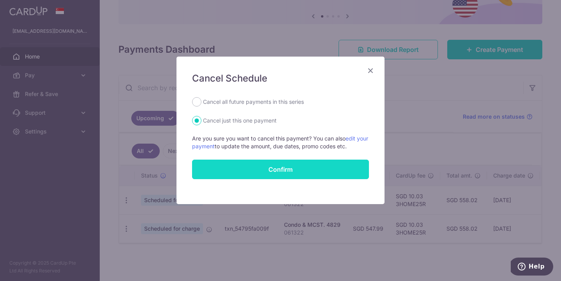
click at [271, 178] on button "Confirm" at bounding box center [280, 168] width 177 height 19
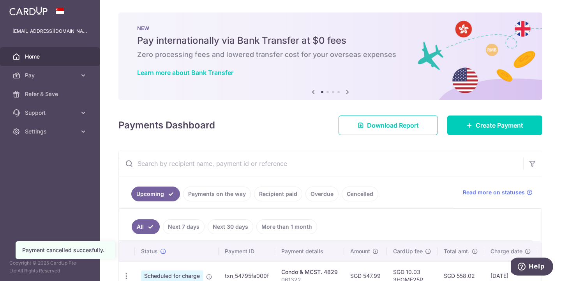
click at [31, 51] on link "Home" at bounding box center [50, 56] width 100 height 19
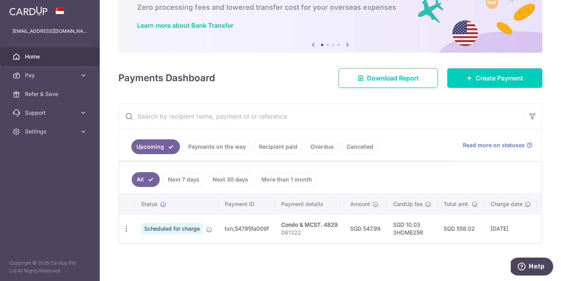
scroll to position [50, 0]
click at [128, 229] on icon "button" at bounding box center [126, 229] width 8 height 8
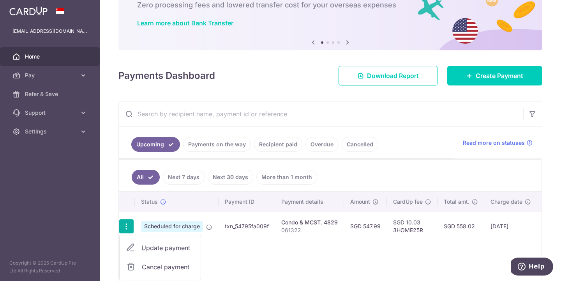
click at [169, 270] on span "Cancel payment" at bounding box center [168, 266] width 52 height 9
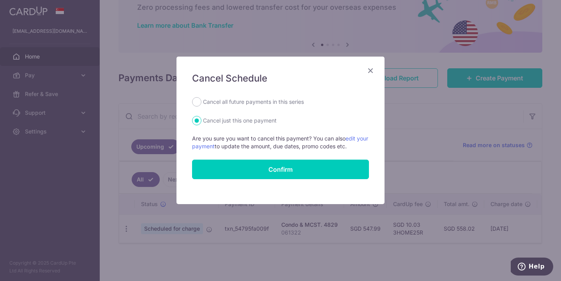
click at [220, 101] on label "Cancel all future payments in this series" at bounding box center [253, 101] width 101 height 9
click at [202, 101] on input "Cancel all future payments in this series" at bounding box center [196, 101] width 9 height 9
radio input "true"
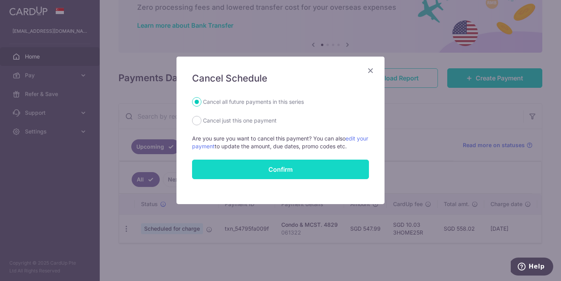
click at [248, 177] on button "Confirm" at bounding box center [280, 168] width 177 height 19
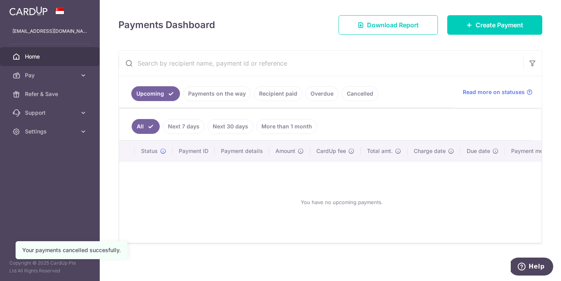
scroll to position [103, 0]
click at [62, 52] on link "Home" at bounding box center [50, 56] width 100 height 19
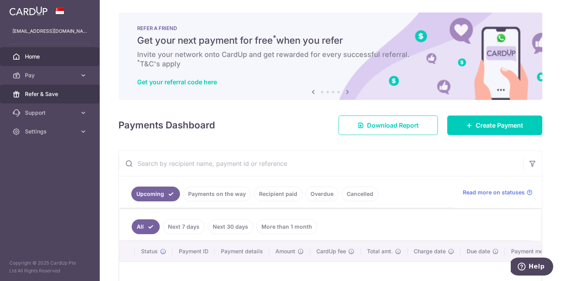
click at [68, 96] on span "Refer & Save" at bounding box center [50, 94] width 51 height 8
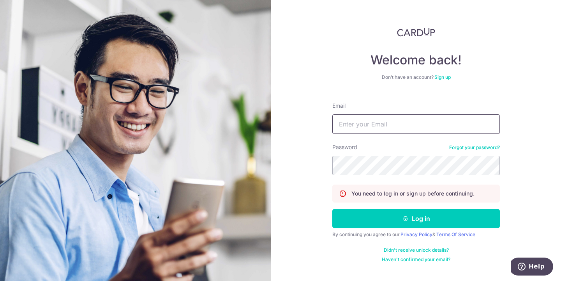
type input "[EMAIL_ADDRESS][DOMAIN_NAME]"
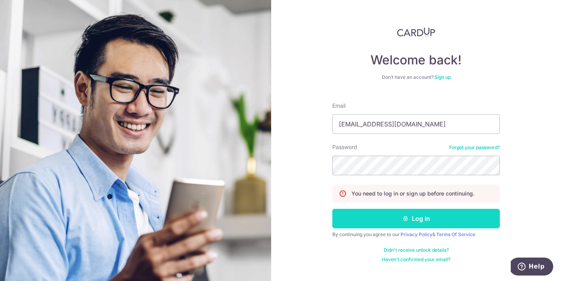
click at [370, 217] on button "Log in" at bounding box center [417, 218] width 168 height 19
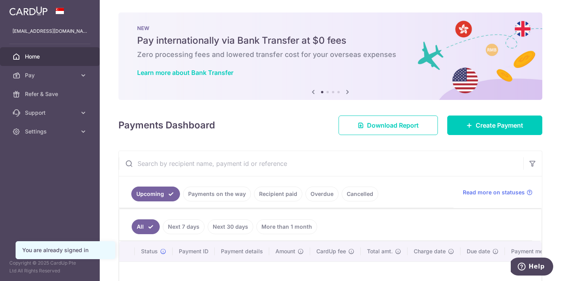
click at [26, 12] on img at bounding box center [28, 10] width 38 height 9
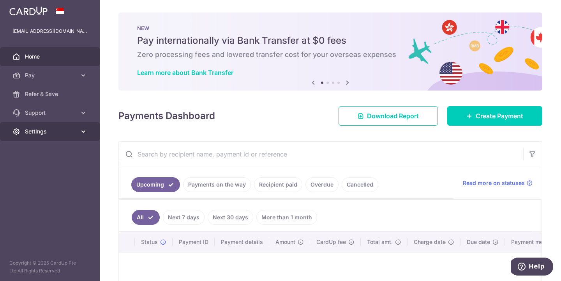
click at [81, 127] on icon at bounding box center [84, 131] width 8 height 8
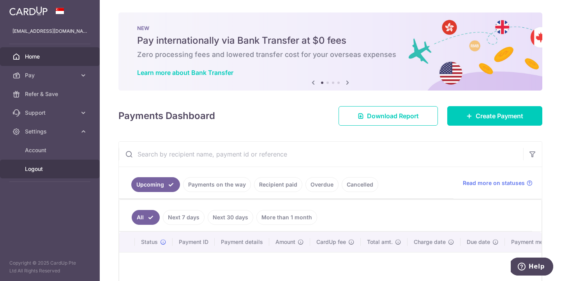
click at [41, 170] on span "Logout" at bounding box center [50, 169] width 51 height 8
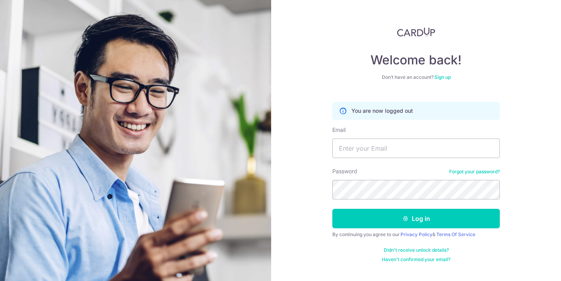
click at [511, 122] on div "Welcome back! Don’t have an account? Sign up You are now logged out Email Passw…" at bounding box center [416, 140] width 290 height 281
click at [442, 76] on link "Sign up" at bounding box center [443, 77] width 16 height 6
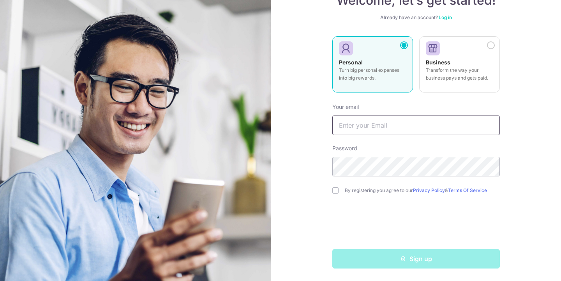
scroll to position [60, 0]
click at [363, 122] on input "text" at bounding box center [417, 124] width 168 height 19
click at [276, 104] on div "Welcome, let’s get started! Already have an account? Log in Personal Turn big p…" at bounding box center [416, 140] width 290 height 281
click at [365, 133] on input "text" at bounding box center [417, 124] width 168 height 19
type input "[EMAIL_ADDRESS][DOMAIN_NAME]"
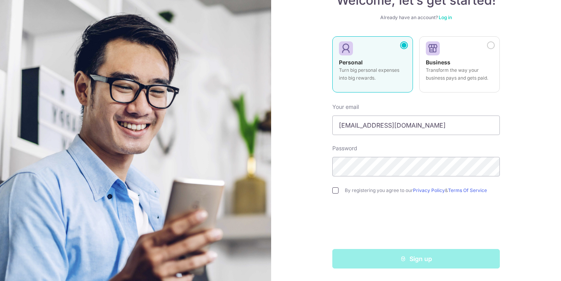
click at [336, 193] on input "checkbox" at bounding box center [336, 190] width 6 height 6
checkbox input "true"
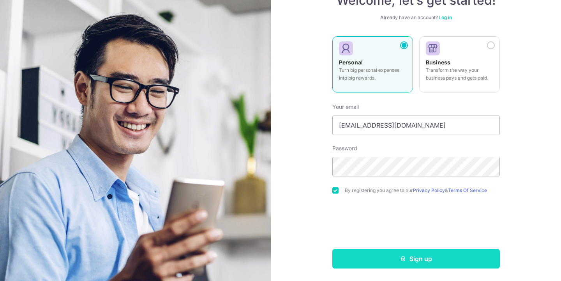
click at [397, 258] on button "Sign up" at bounding box center [417, 258] width 168 height 19
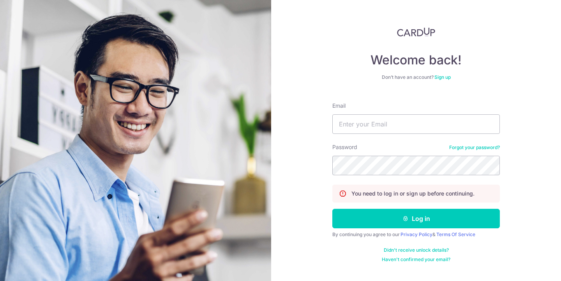
click at [288, 95] on div "Welcome back! Don’t have an account? Sign up Email Password Forgot your passwor…" at bounding box center [416, 140] width 290 height 281
click at [442, 77] on link "Sign up" at bounding box center [443, 77] width 16 height 6
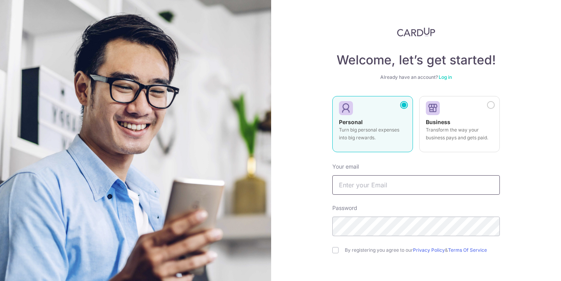
click at [385, 186] on input "text" at bounding box center [417, 184] width 168 height 19
type input "[EMAIL_ADDRESS][DOMAIN_NAME]"
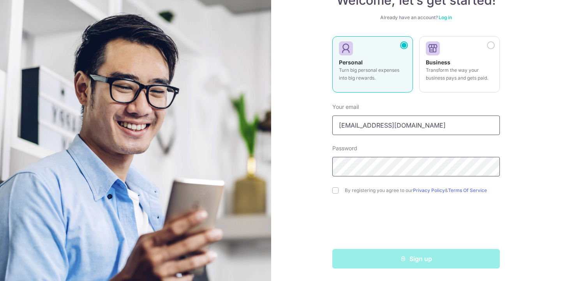
scroll to position [60, 0]
click at [334, 189] on input "checkbox" at bounding box center [336, 190] width 6 height 6
checkbox input "true"
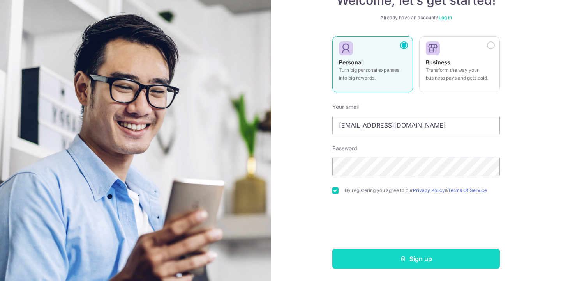
click at [386, 262] on button "Sign up" at bounding box center [417, 258] width 168 height 19
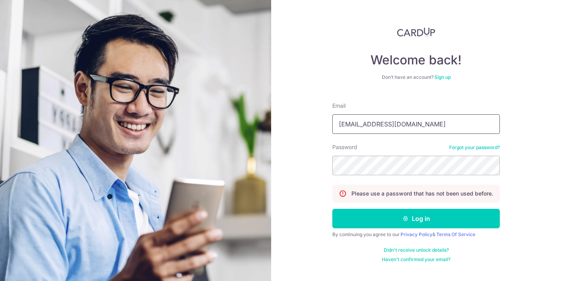
type input "[EMAIL_ADDRESS][DOMAIN_NAME]"
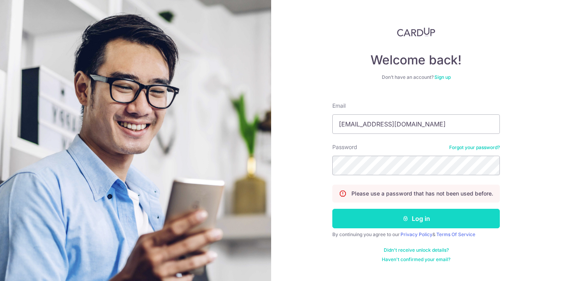
click at [360, 218] on button "Log in" at bounding box center [417, 218] width 168 height 19
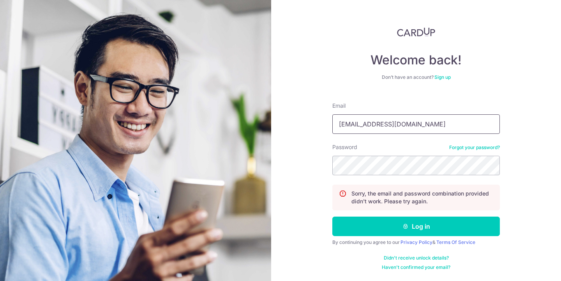
type input "[EMAIL_ADDRESS][DOMAIN_NAME]"
click at [447, 76] on link "Sign up" at bounding box center [443, 77] width 16 height 6
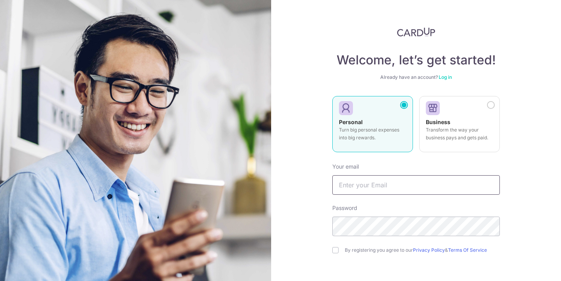
click at [352, 180] on input "text" at bounding box center [417, 184] width 168 height 19
type input "[EMAIL_ADDRESS][DOMAIN_NAME]"
click at [335, 252] on input "checkbox" at bounding box center [336, 250] width 6 height 6
checkbox input "true"
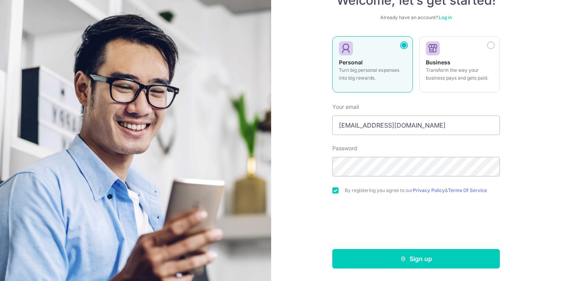
scroll to position [23, 0]
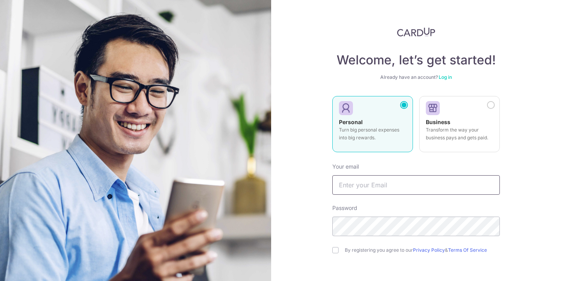
click at [370, 188] on input "text" at bounding box center [417, 184] width 168 height 19
type input "[EMAIL_ADDRESS][DOMAIN_NAME]"
click at [335, 251] on input "checkbox" at bounding box center [336, 250] width 6 height 6
checkbox input "true"
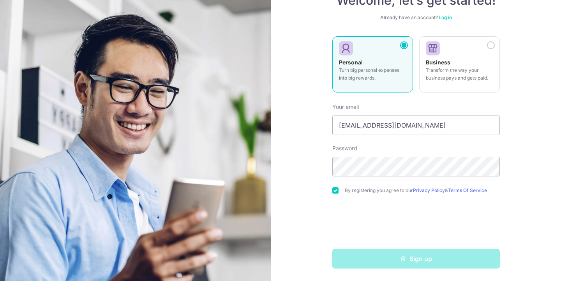
scroll to position [60, 0]
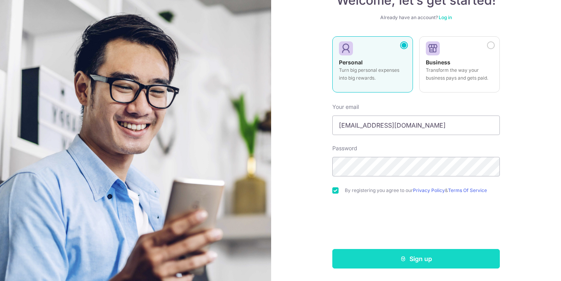
click at [379, 257] on button "Sign up" at bounding box center [417, 258] width 168 height 19
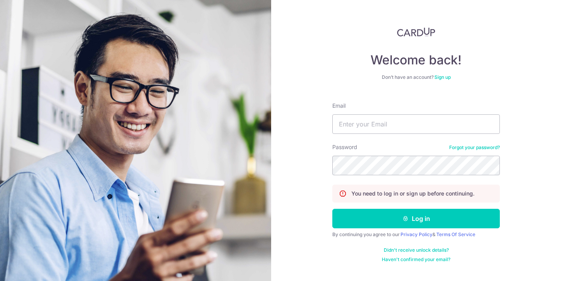
click at [302, 165] on div "Welcome back! Don’t have an account? Sign up Email Password Forgot your passwor…" at bounding box center [416, 140] width 290 height 281
click at [441, 80] on link "Sign up" at bounding box center [443, 77] width 16 height 6
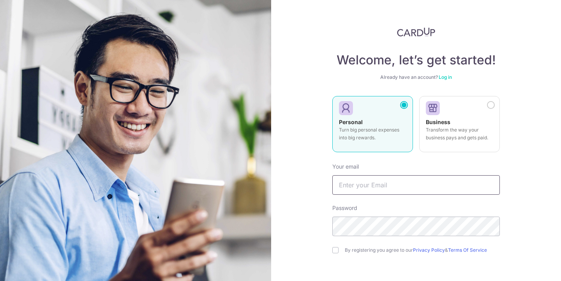
click at [372, 184] on input "text" at bounding box center [417, 184] width 168 height 19
type input "[EMAIL_ADDRESS][DOMAIN_NAME]"
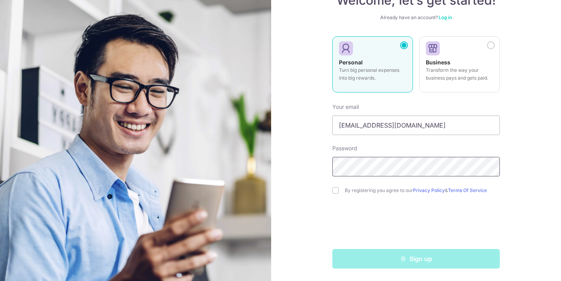
scroll to position [60, 0]
click at [335, 192] on input "checkbox" at bounding box center [336, 190] width 6 height 6
checkbox input "true"
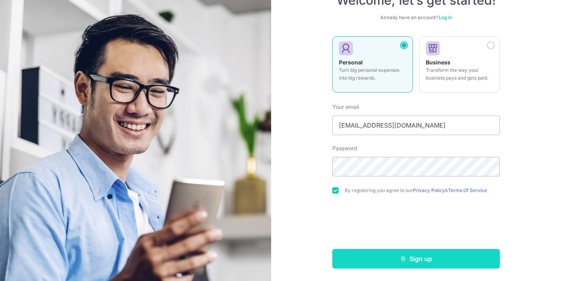
click at [419, 249] on button "Sign up" at bounding box center [417, 258] width 168 height 19
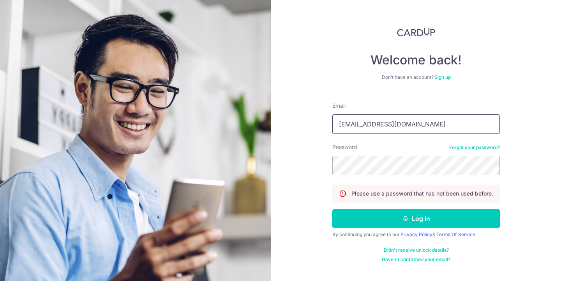
type input "[EMAIL_ADDRESS][DOMAIN_NAME]"
click at [443, 78] on link "Sign up" at bounding box center [443, 77] width 16 height 6
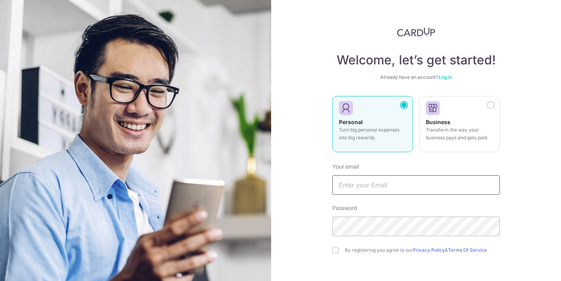
click at [355, 183] on input "text" at bounding box center [417, 184] width 168 height 19
type input "[EMAIL_ADDRESS][DOMAIN_NAME]"
click at [342, 251] on div "By registering you agree to our Privacy Policy & Terms Of Service" at bounding box center [417, 249] width 168 height 9
click at [336, 250] on input "checkbox" at bounding box center [336, 250] width 6 height 6
checkbox input "true"
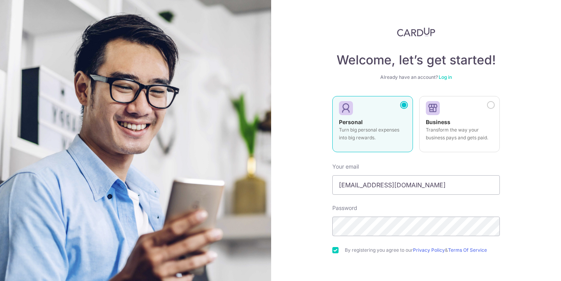
scroll to position [60, 0]
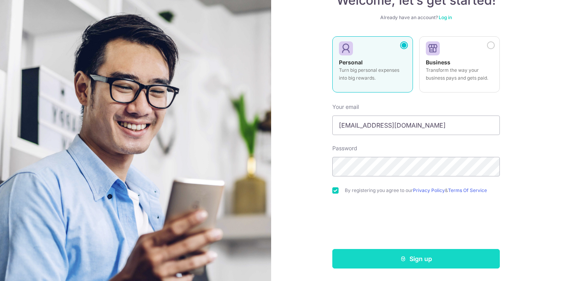
click at [381, 257] on button "Sign up" at bounding box center [417, 258] width 168 height 19
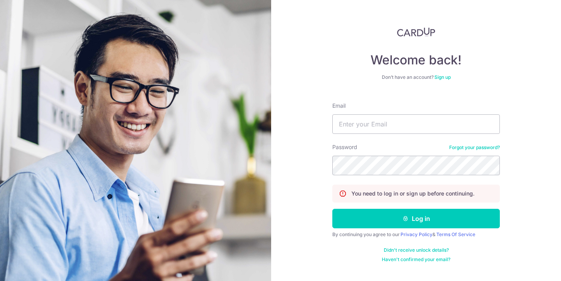
click at [446, 77] on link "Sign up" at bounding box center [443, 77] width 16 height 6
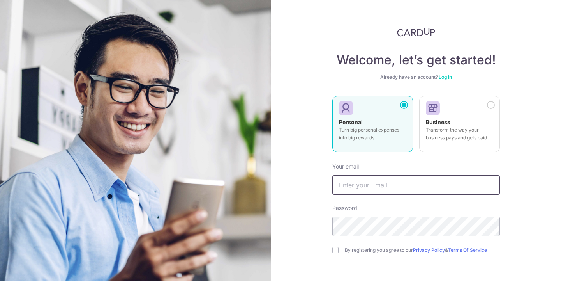
click at [376, 183] on input "text" at bounding box center [417, 184] width 168 height 19
type input "[EMAIL_ADDRESS][DOMAIN_NAME]"
click at [333, 247] on input "checkbox" at bounding box center [336, 250] width 6 height 6
checkbox input "true"
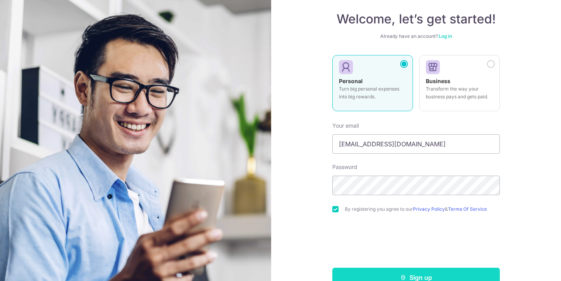
click at [396, 270] on button "Sign up" at bounding box center [417, 276] width 168 height 19
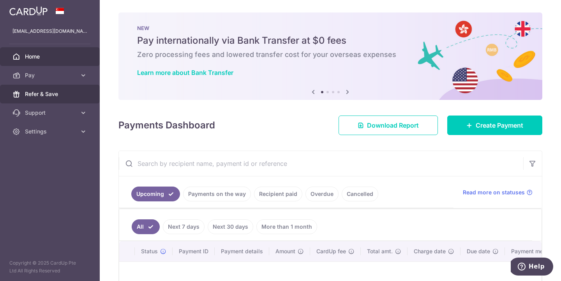
scroll to position [0, 0]
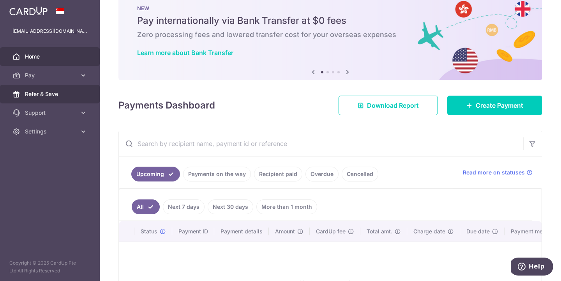
click at [65, 95] on span "Refer & Save" at bounding box center [50, 94] width 51 height 8
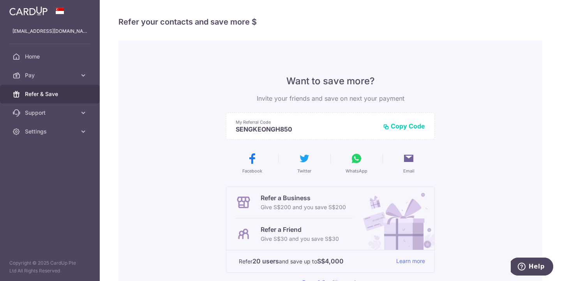
click at [463, 0] on div "× Invite your friends via email To Send Invitations Sample From CardUp Subject …" at bounding box center [331, 140] width 462 height 281
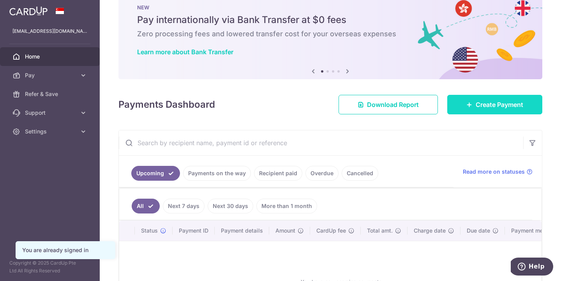
click at [467, 106] on icon at bounding box center [470, 104] width 6 height 6
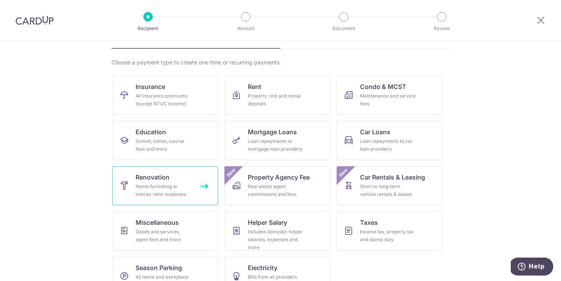
scroll to position [48, 0]
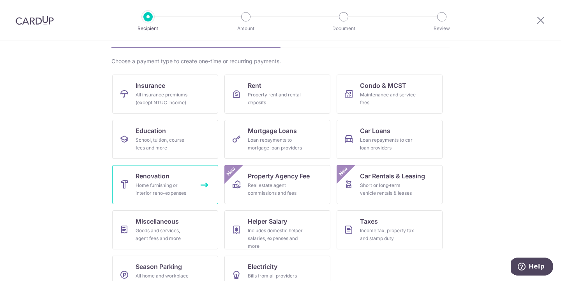
click at [176, 186] on div "Home furnishing or interior reno-expenses" at bounding box center [164, 189] width 56 height 16
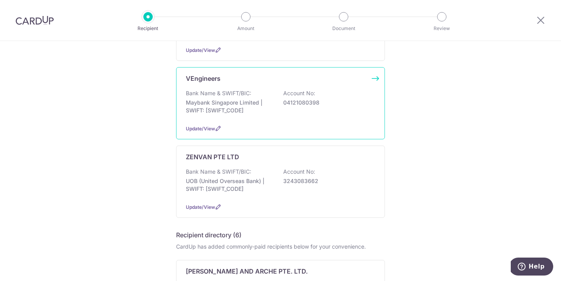
scroll to position [244, 0]
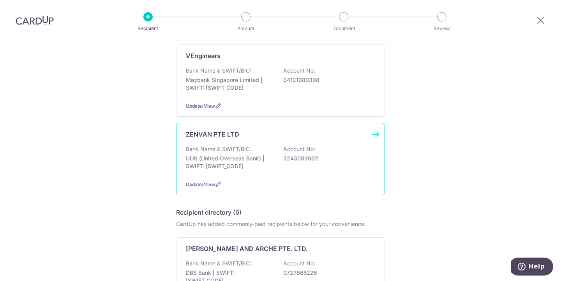
click at [227, 181] on div "Update/View" at bounding box center [280, 184] width 189 height 8
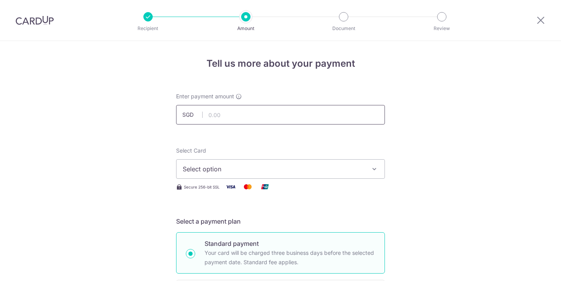
click at [218, 105] on input "text" at bounding box center [280, 114] width 209 height 19
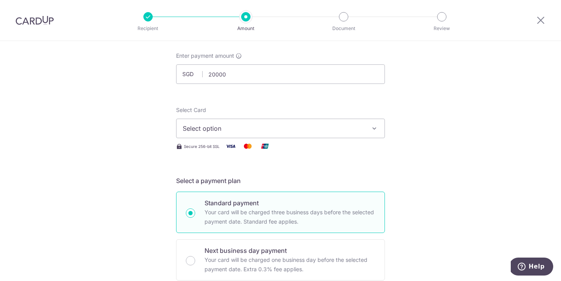
type input "20,000.00"
click at [210, 127] on span "Select option" at bounding box center [274, 128] width 182 height 9
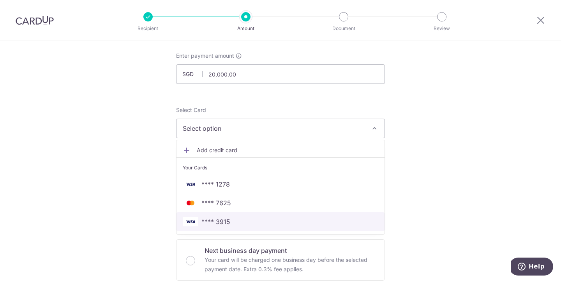
click at [227, 222] on span "**** 3915" at bounding box center [216, 221] width 29 height 9
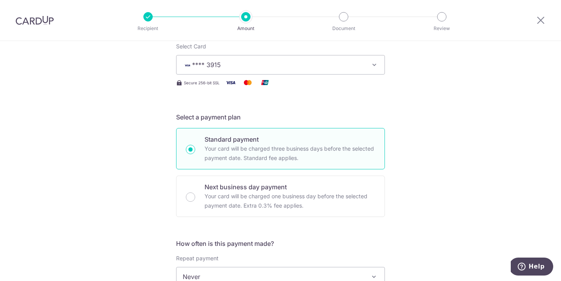
scroll to position [204, 0]
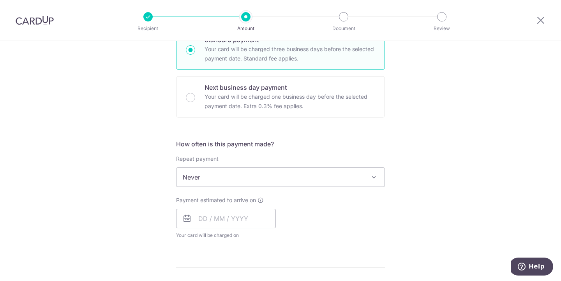
click at [227, 182] on span "Never" at bounding box center [281, 177] width 208 height 19
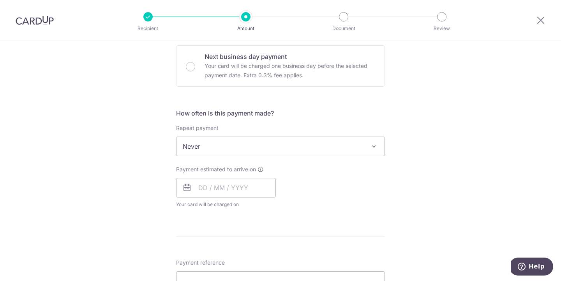
scroll to position [244, 0]
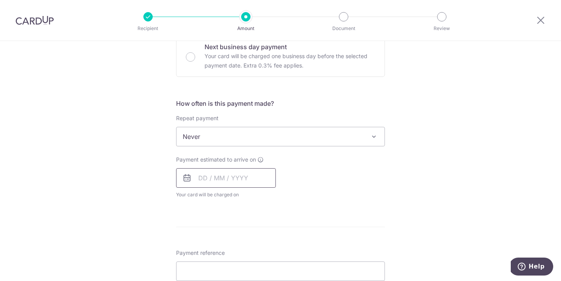
click at [220, 182] on input "text" at bounding box center [226, 177] width 100 height 19
click at [253, 260] on link "16" at bounding box center [254, 264] width 12 height 12
type input "16/10/2025"
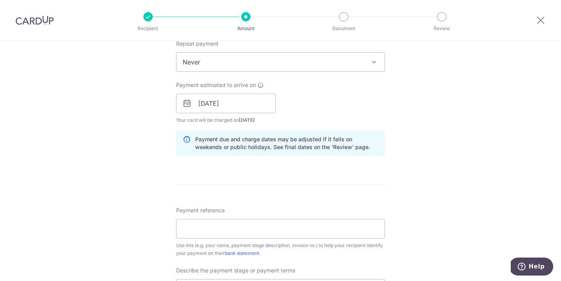
scroll to position [328, 0]
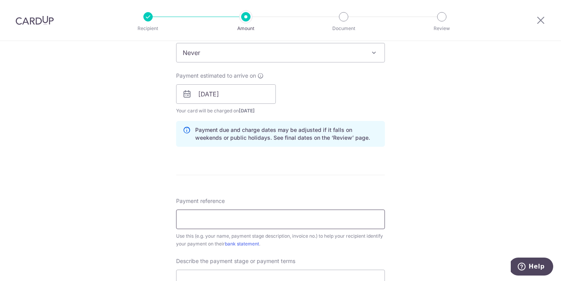
click at [231, 219] on input "Payment reference" at bounding box center [280, 218] width 209 height 19
paste input "REC185"
type input "REC185"
click at [233, 269] on div "Describe the payment stage or payment terms This could be payment stage no. or …" at bounding box center [280, 278] width 209 height 43
click at [231, 273] on input "text" at bounding box center [280, 278] width 209 height 19
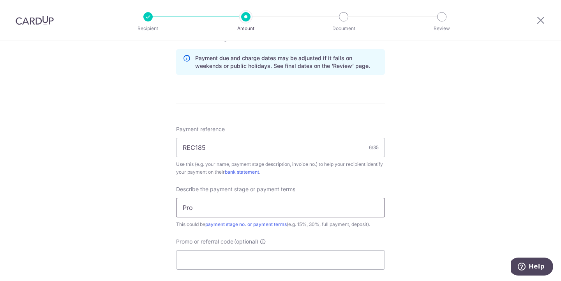
scroll to position [401, 0]
type input "Progress claim 7"
click at [119, 220] on div "Tell us more about your payment Enter payment amount SGD 20,000.00 20000.00 Sel…" at bounding box center [280, 34] width 561 height 789
click at [249, 145] on input "REC185" at bounding box center [280, 145] width 209 height 19
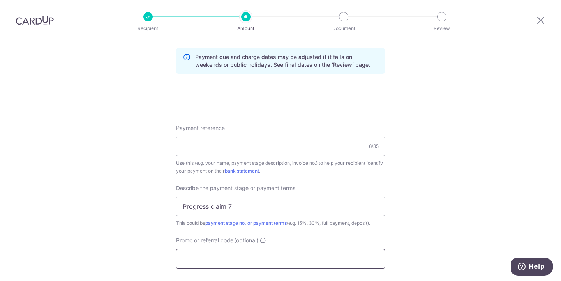
click at [227, 254] on input "Promo or referral code (optional)" at bounding box center [280, 258] width 209 height 19
paste input "REC185"
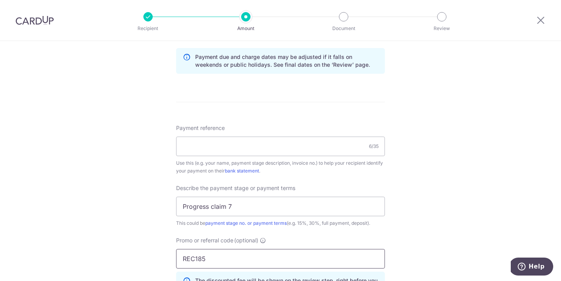
type input "REC185"
click at [125, 223] on div "Tell us more about your payment Enter payment amount SGD 20,000.00 20000.00 Sel…" at bounding box center [280, 52] width 561 height 825
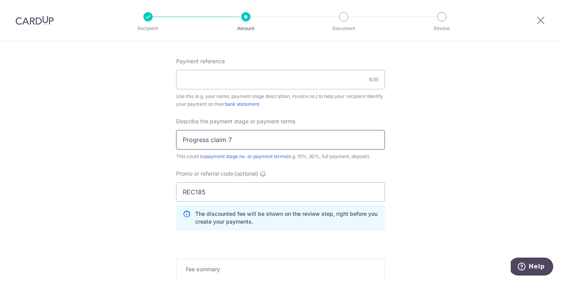
scroll to position [463, 0]
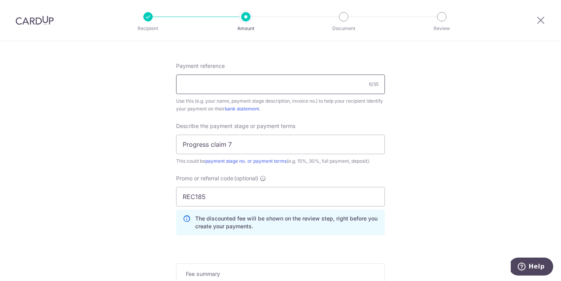
click at [235, 87] on input "Payment reference" at bounding box center [280, 83] width 209 height 19
paste input "ZV17346"
type input "ZV17346"
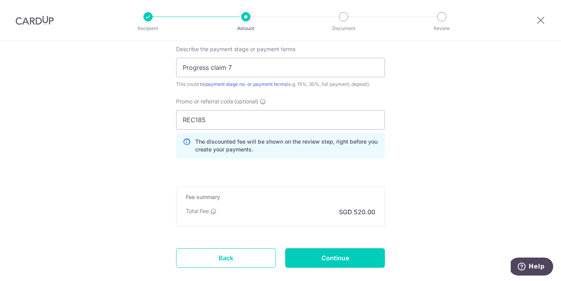
scroll to position [579, 0]
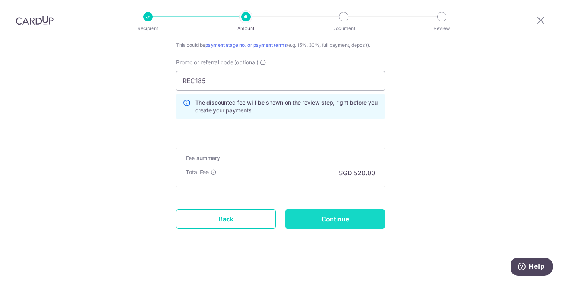
click at [345, 220] on input "Continue" at bounding box center [335, 218] width 100 height 19
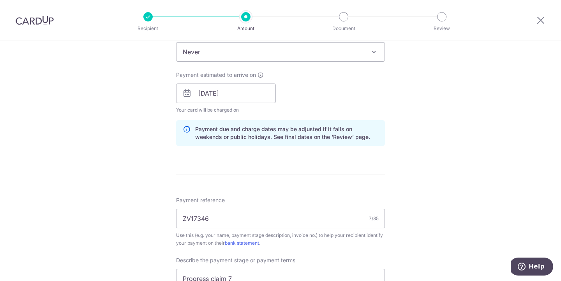
scroll to position [455, 0]
